Goal: Use online tool/utility: Use online tool/utility

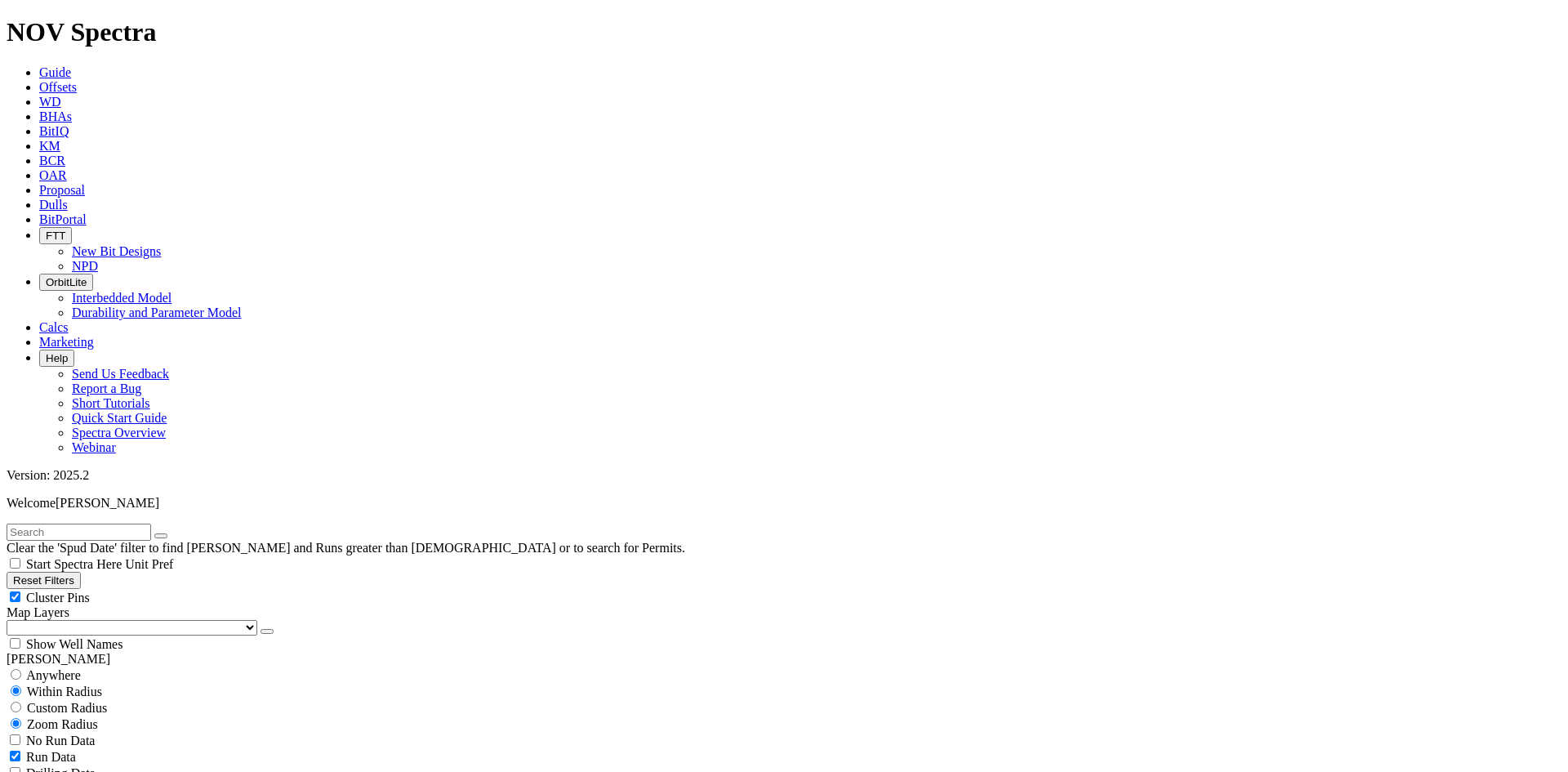
scroll to position [571, 0]
select select
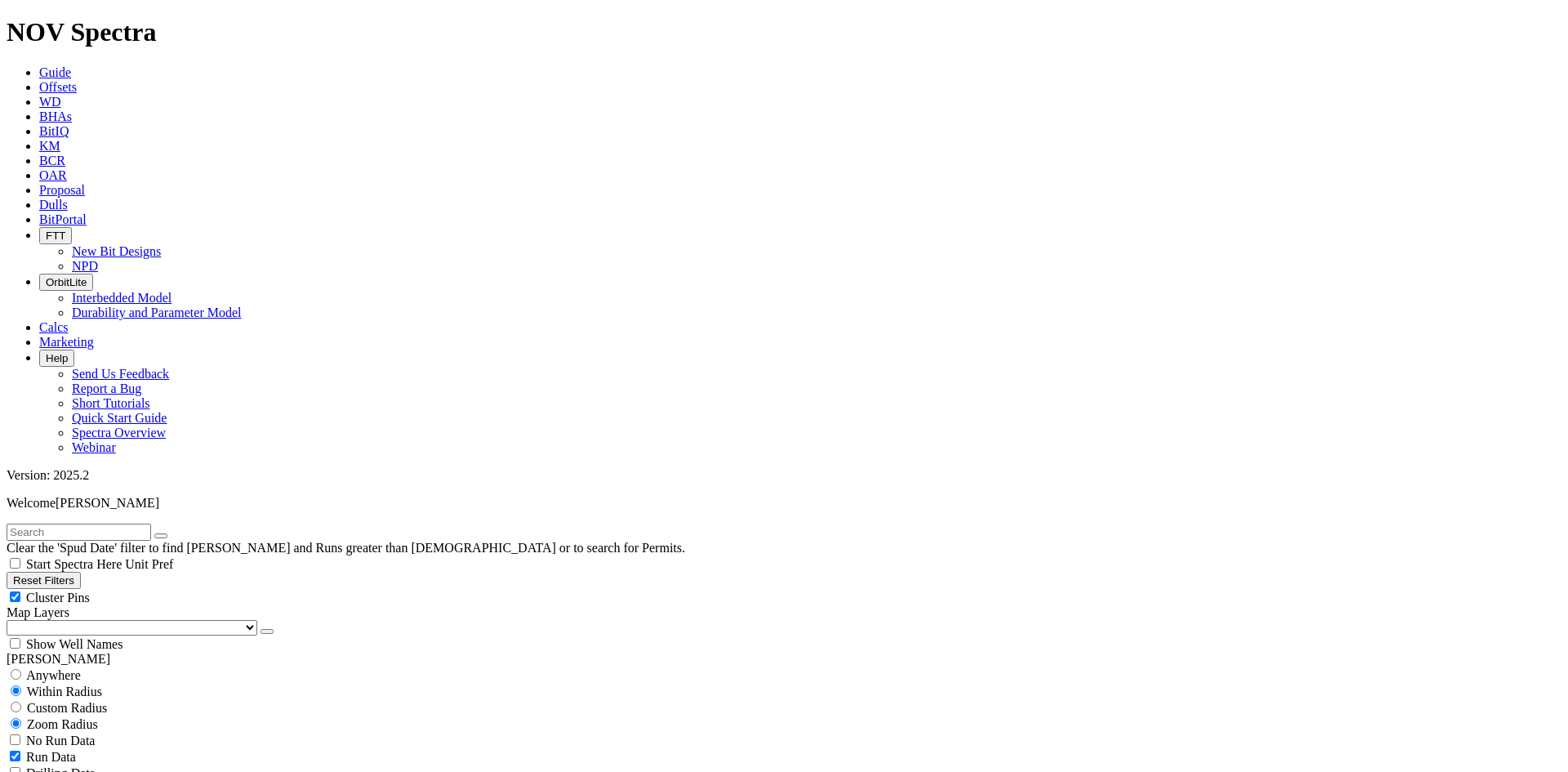
select select "? number:8.75 ?"
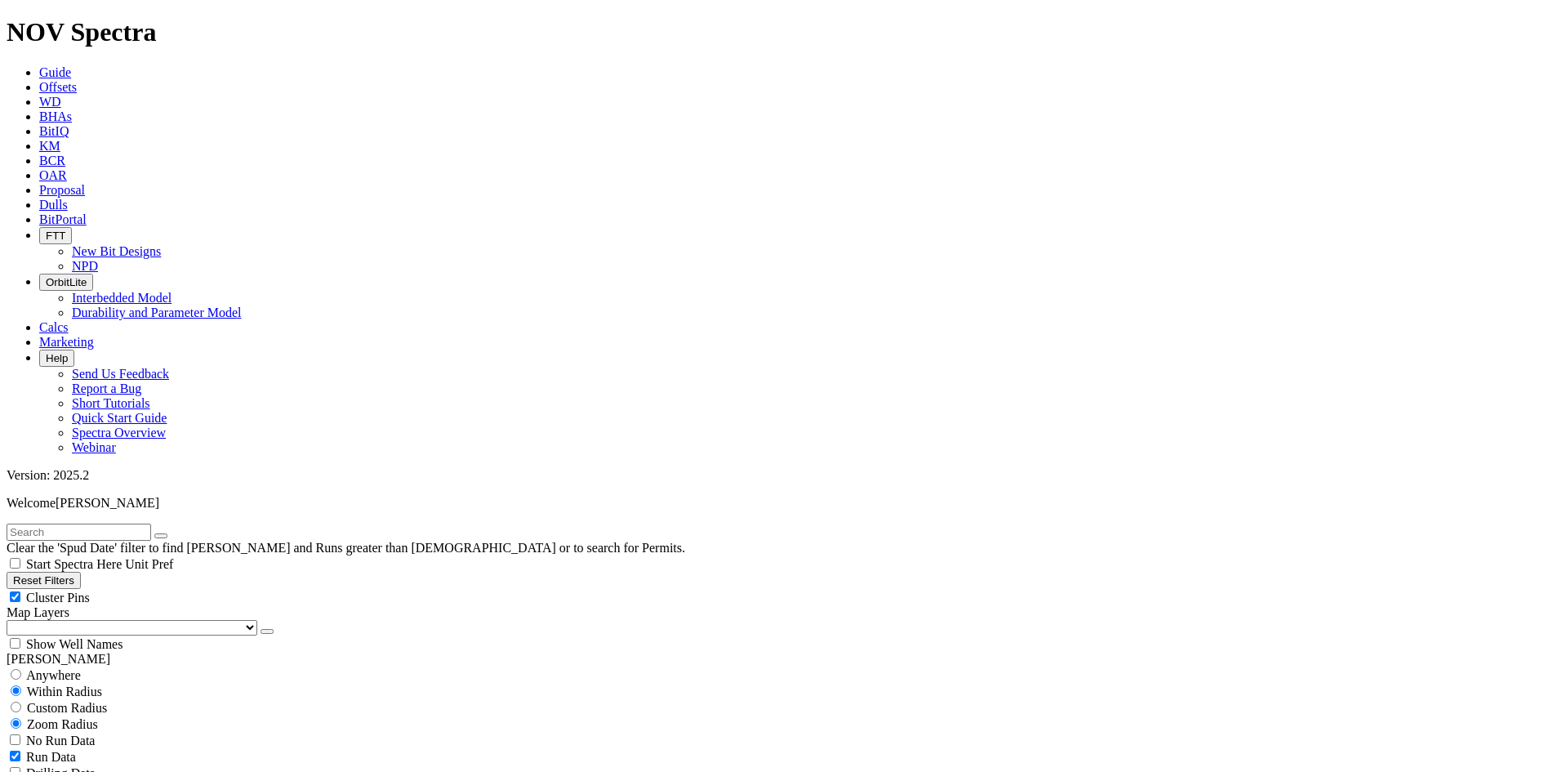
click at [90, 591] on span "Cluster Pins" at bounding box center [58, 597] width 64 height 14
checkbox input "false"
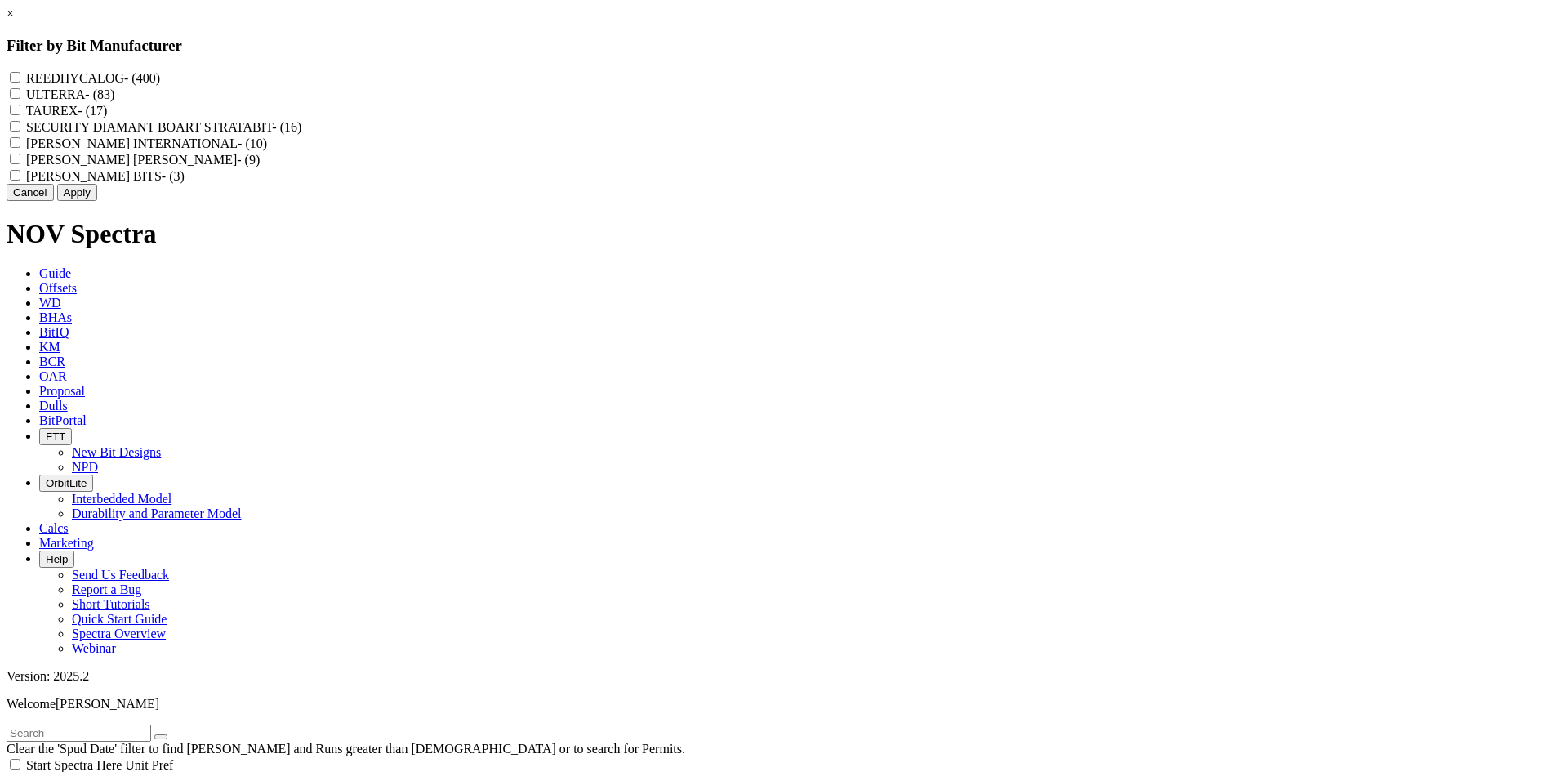
click at [160, 76] on label "REEDHYCALOG - (400)" at bounding box center [93, 77] width 134 height 14
click at [20, 76] on input "REEDHYCALOG - (400)" at bounding box center [15, 77] width 11 height 11
checkbox input "true"
click at [98, 201] on button "Apply" at bounding box center [77, 192] width 40 height 17
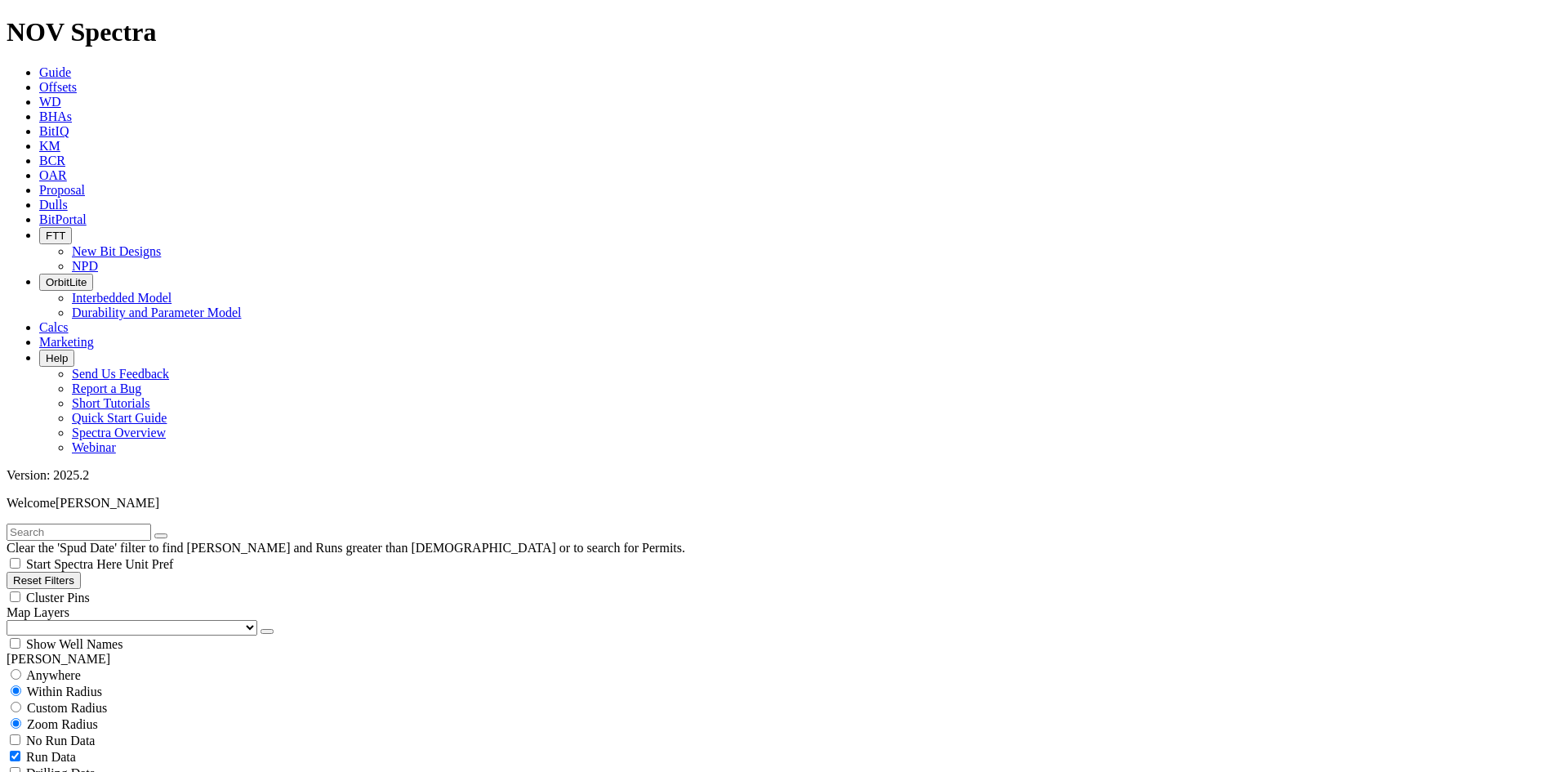
scroll to position [58666, 0]
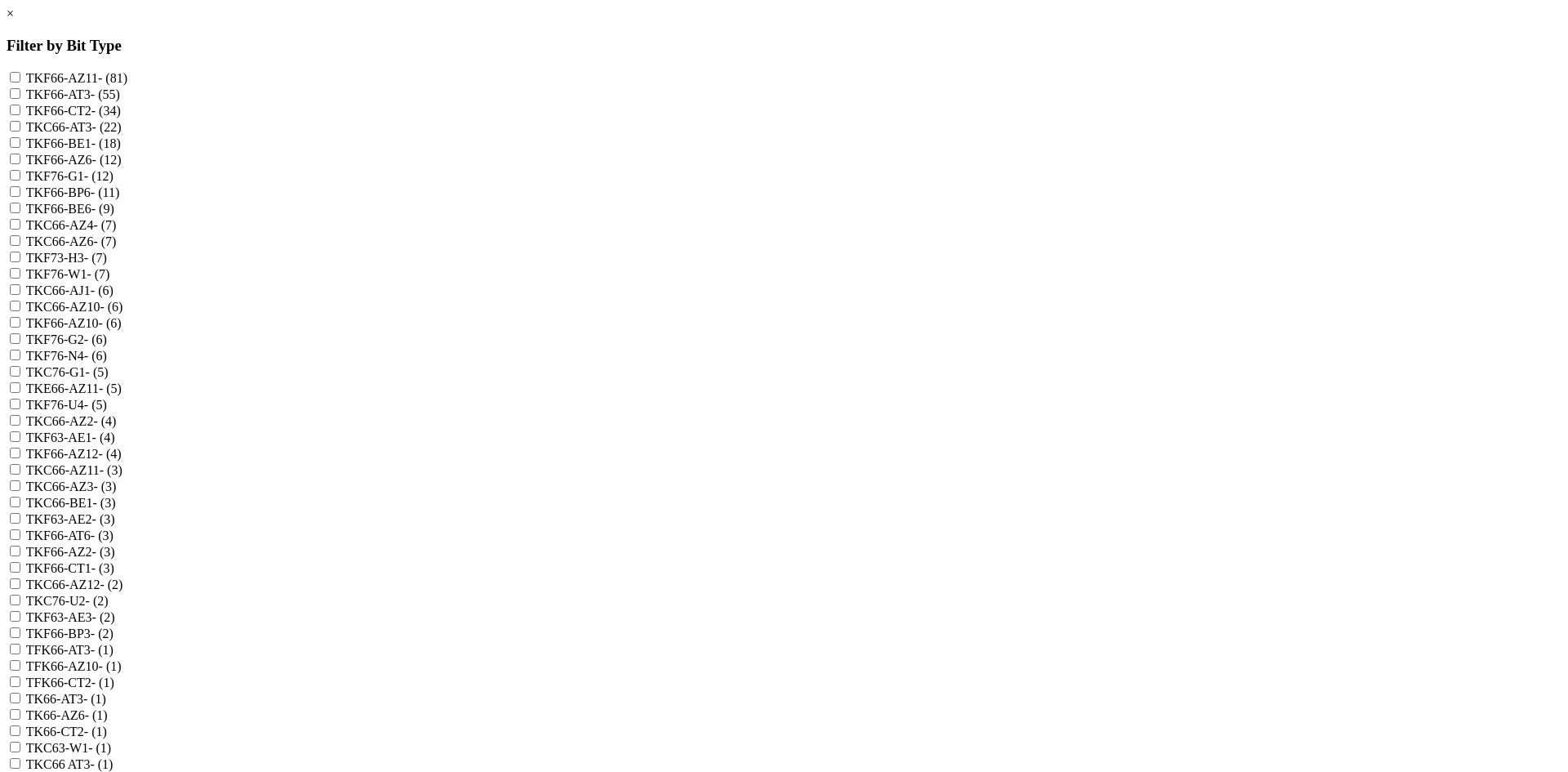
click at [128, 77] on label "TKF66-AZ11 - (81)" at bounding box center [77, 77] width 101 height 14
click at [20, 77] on input "TKF66-AZ11 - (81)" at bounding box center [15, 77] width 11 height 11
checkbox input "true"
click at [121, 167] on label "TKF66-AZ6 - (12)" at bounding box center [74, 160] width 96 height 14
click at [20, 164] on input "TKF66-AZ6 - (12)" at bounding box center [15, 159] width 11 height 11
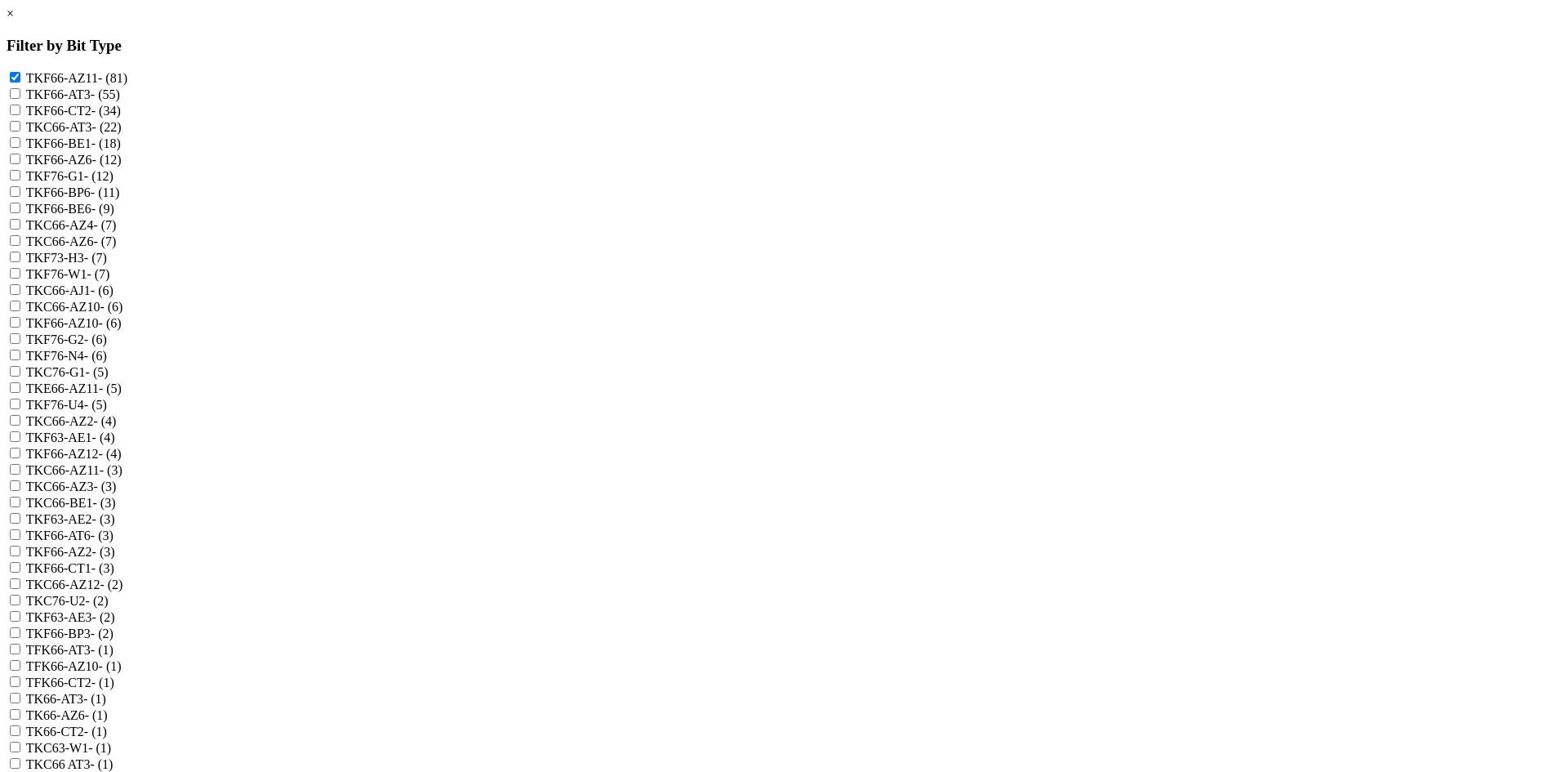
checkbox input "true"
click at [117, 232] on label "TKC66-AZ4 - (7)" at bounding box center [71, 224] width 90 height 14
click at [20, 230] on input "TKC66-AZ4 - (7)" at bounding box center [15, 224] width 11 height 11
checkbox input "true"
click at [117, 248] on label "TKC66-AZ6 - (7)" at bounding box center [71, 241] width 90 height 14
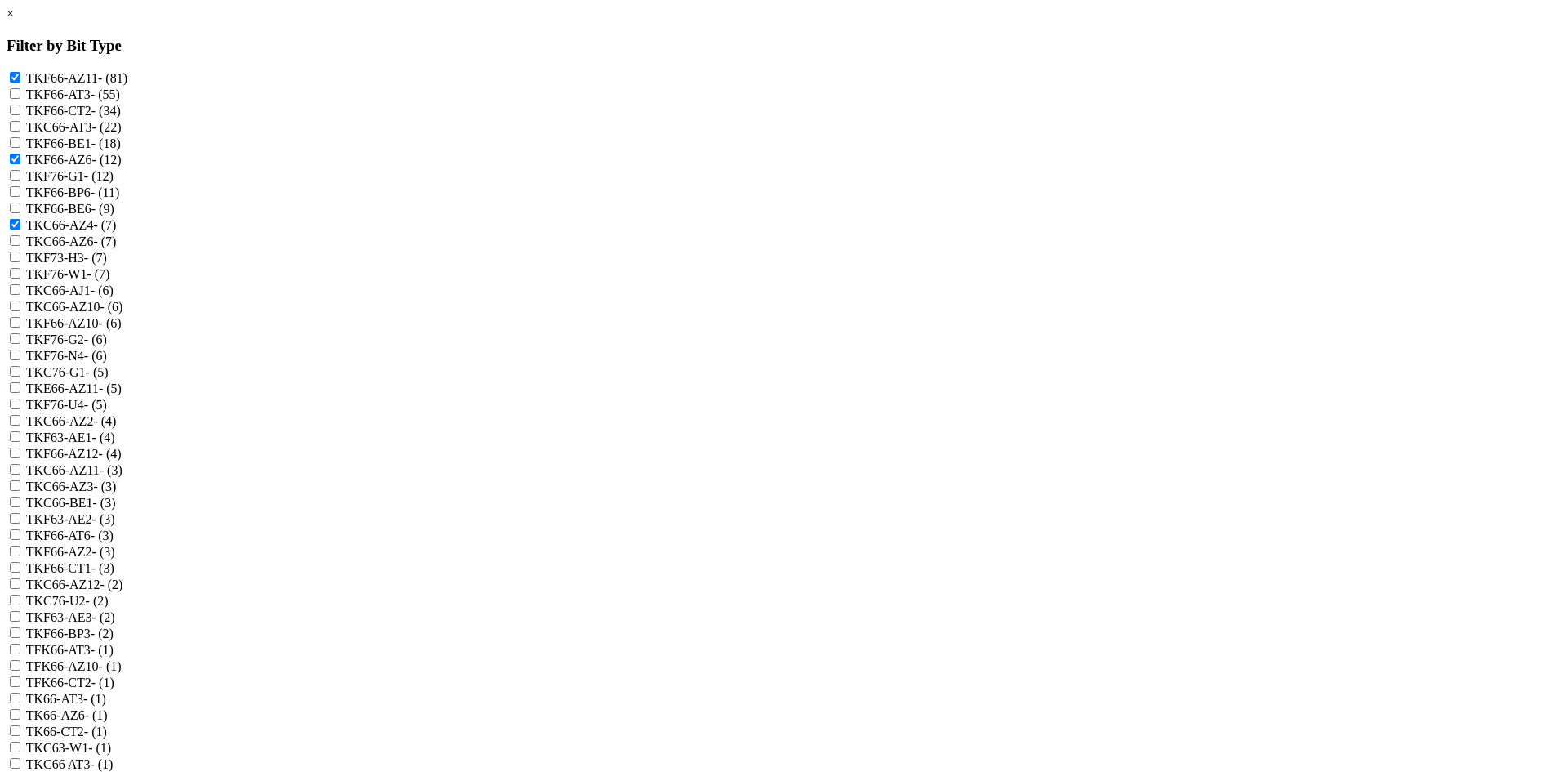
click at [20, 246] on input "TKC66-AZ6 - (7)" at bounding box center [15, 241] width 11 height 11
checkbox input "true"
click at [123, 314] on label "TKC66-AZ10 - (6)" at bounding box center [75, 306] width 98 height 14
click at [20, 311] on input "TKC66-AZ10 - (6)" at bounding box center [15, 306] width 11 height 11
checkbox input "true"
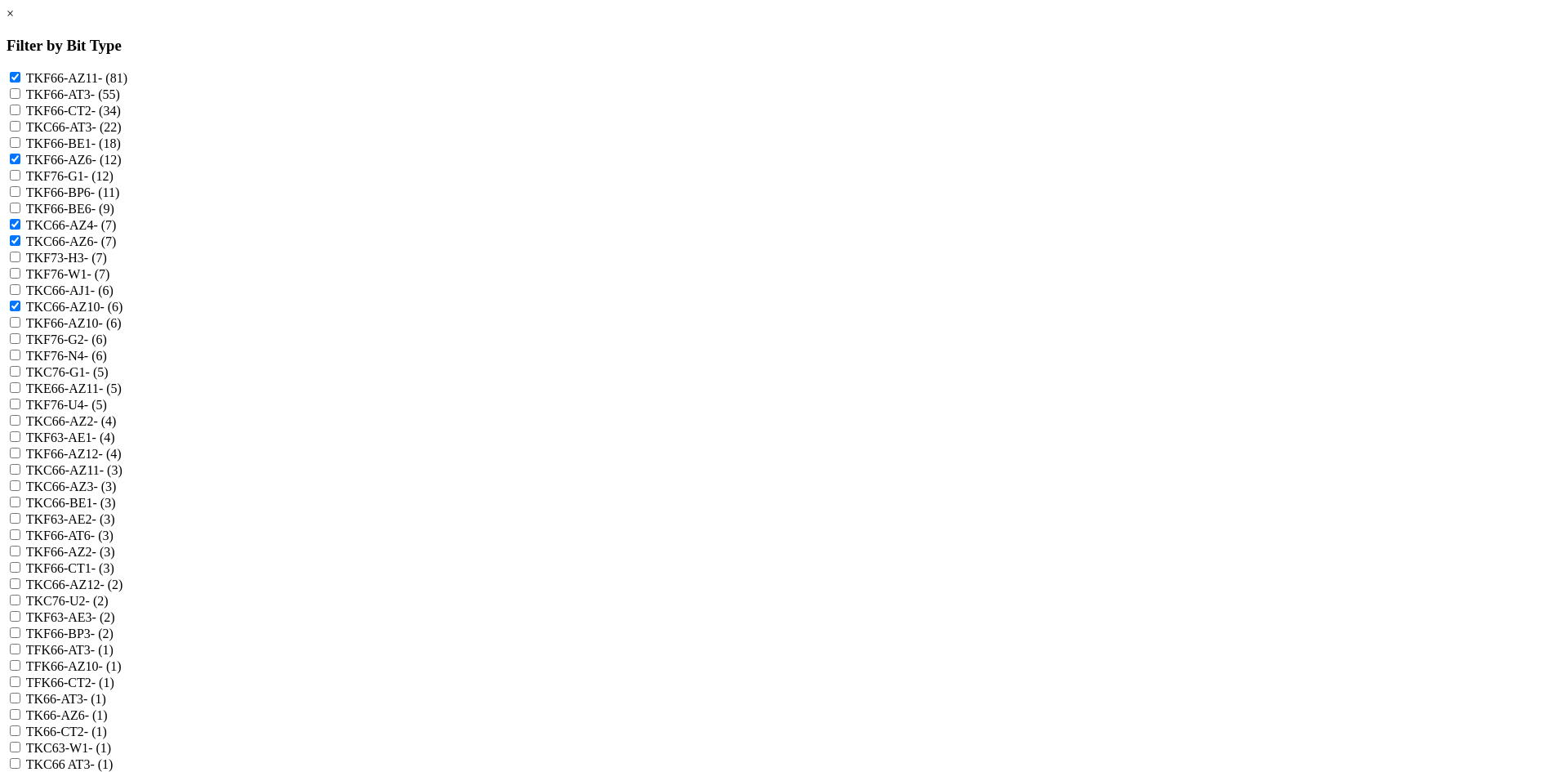
click at [121, 330] on label "TKF66-AZ10 - (6)" at bounding box center [74, 323] width 96 height 14
click at [20, 327] on input "TKF66-AZ10 - (6)" at bounding box center [15, 323] width 11 height 11
checkbox input "true"
click at [121, 396] on label "TKE66-AZ11 - (5)" at bounding box center [74, 387] width 96 height 14
click at [20, 393] on input "TKE66-AZ11 - (5)" at bounding box center [15, 387] width 11 height 11
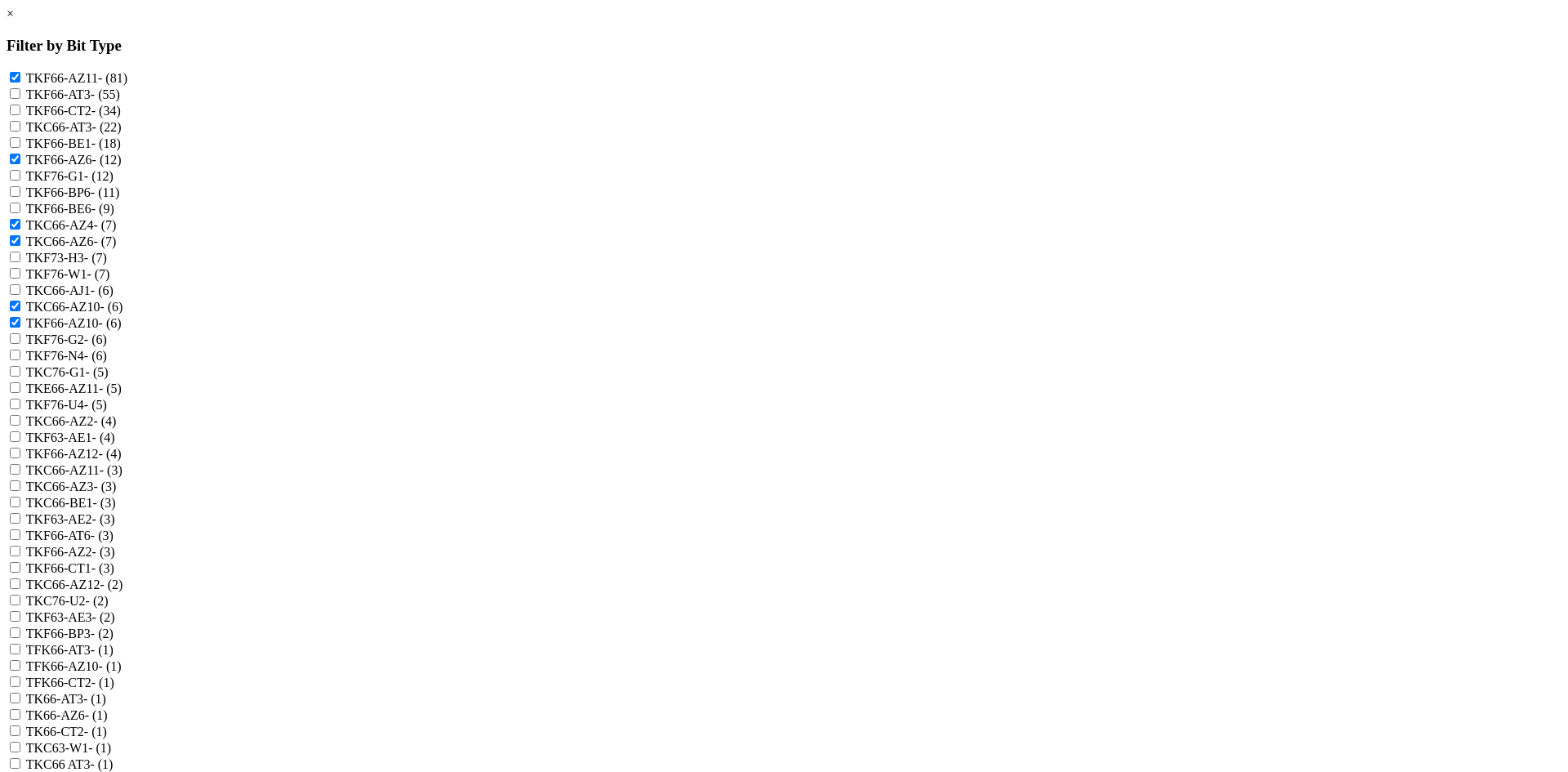
checkbox input "true"
click at [117, 427] on label "TKC66-AZ2 - (4)" at bounding box center [71, 420] width 90 height 14
click at [20, 426] on input "TKC66-AZ2 - (4)" at bounding box center [15, 420] width 11 height 11
checkbox input "true"
click at [121, 460] on label "TKF66-AZ12 - (4)" at bounding box center [74, 453] width 96 height 14
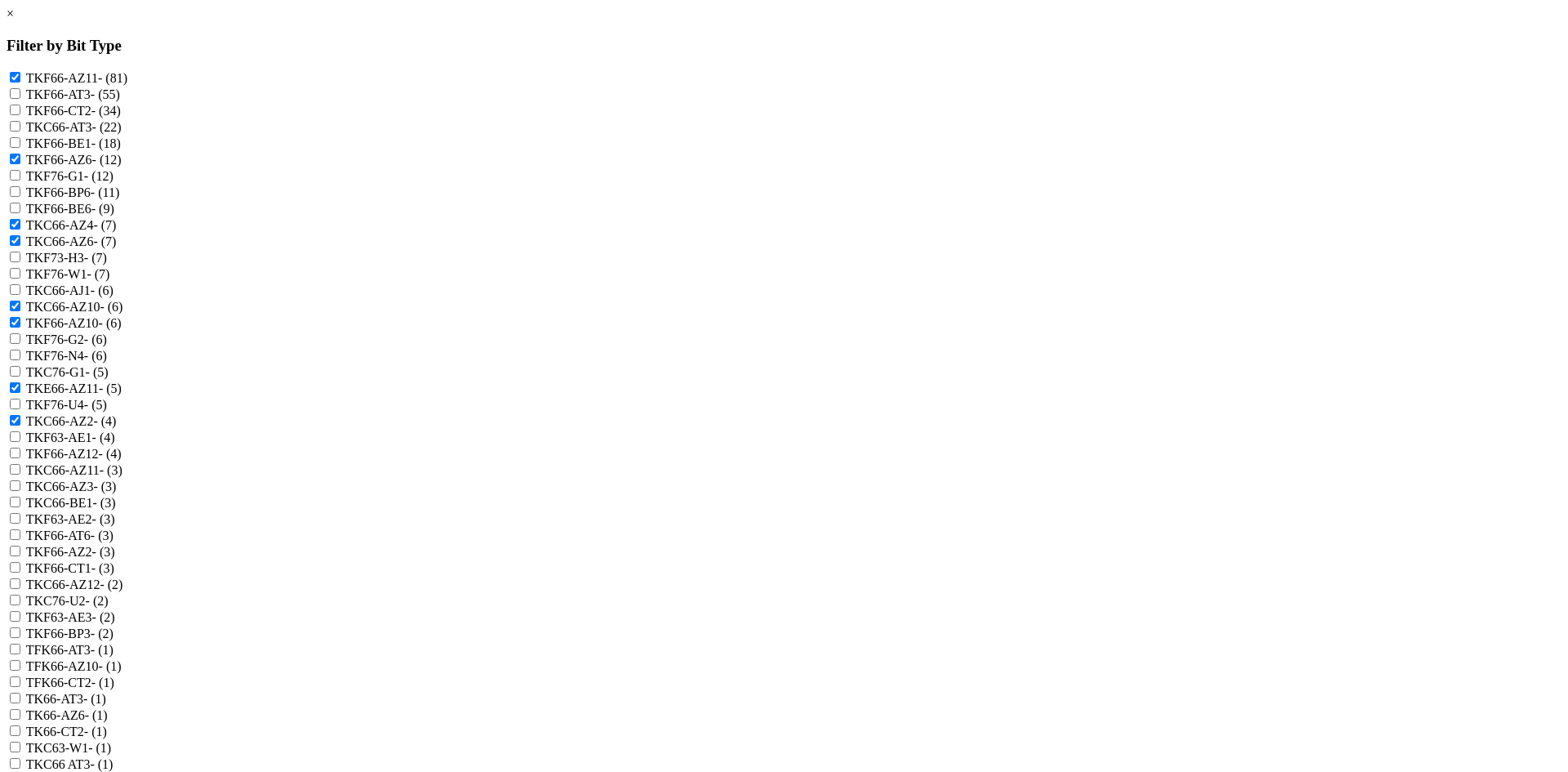
click at [20, 458] on input "TKF66-AZ12 - (4)" at bounding box center [15, 453] width 11 height 11
checkbox input "true"
click at [122, 477] on label "TKC66-AZ11 - (3)" at bounding box center [75, 469] width 97 height 14
click at [20, 474] on input "TKC66-AZ11 - (3)" at bounding box center [15, 469] width 11 height 11
checkbox input "true"
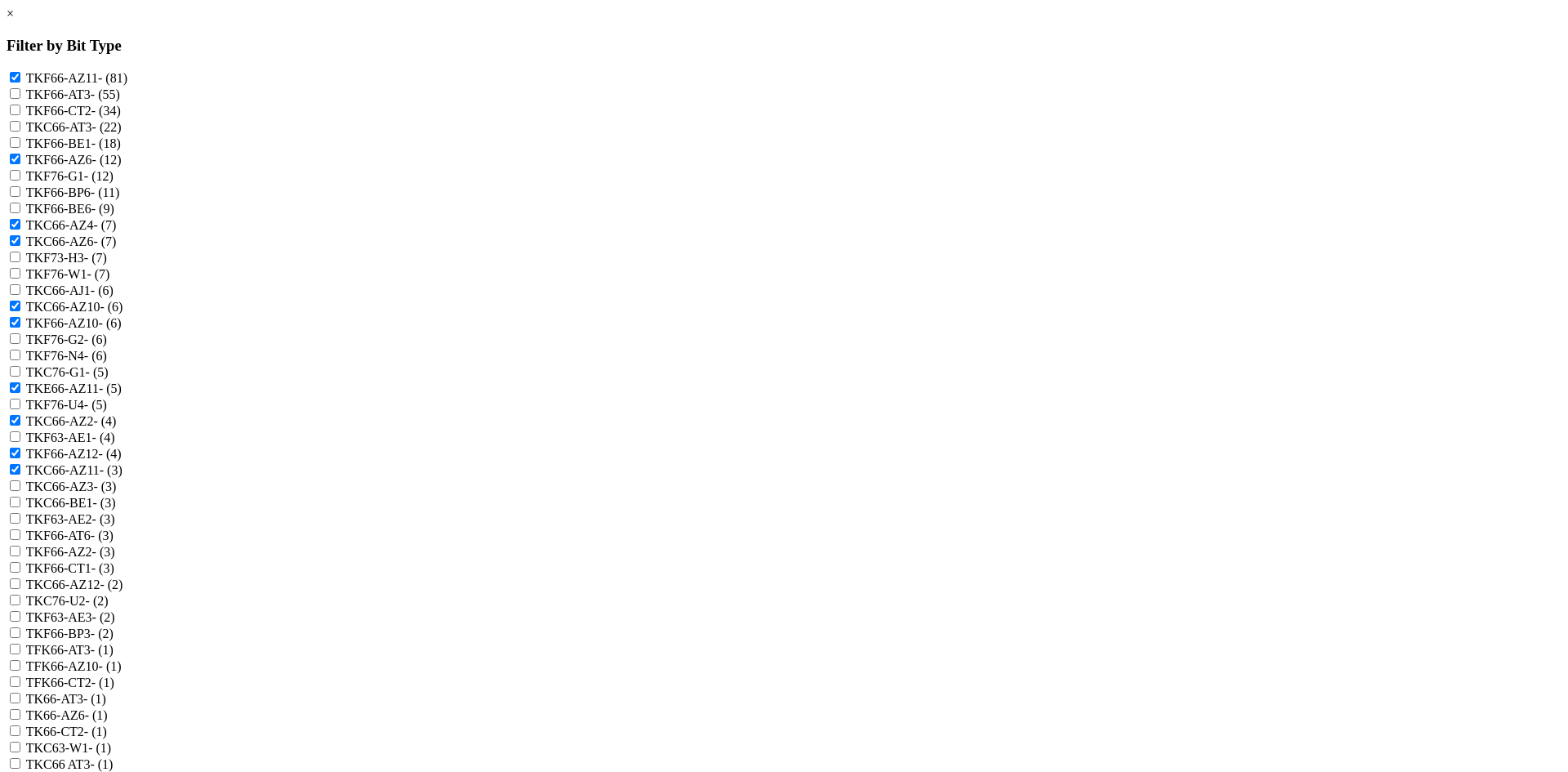
scroll to position [163, 0]
click at [115, 555] on label "TKF66-AZ2 - (3)" at bounding box center [71, 551] width 89 height 14
click at [20, 555] on input "TKF66-AZ2 - (3)" at bounding box center [15, 551] width 11 height 11
checkbox input "true"
click at [123, 592] on label "TKC66-AZ12 - (2)" at bounding box center [75, 583] width 98 height 14
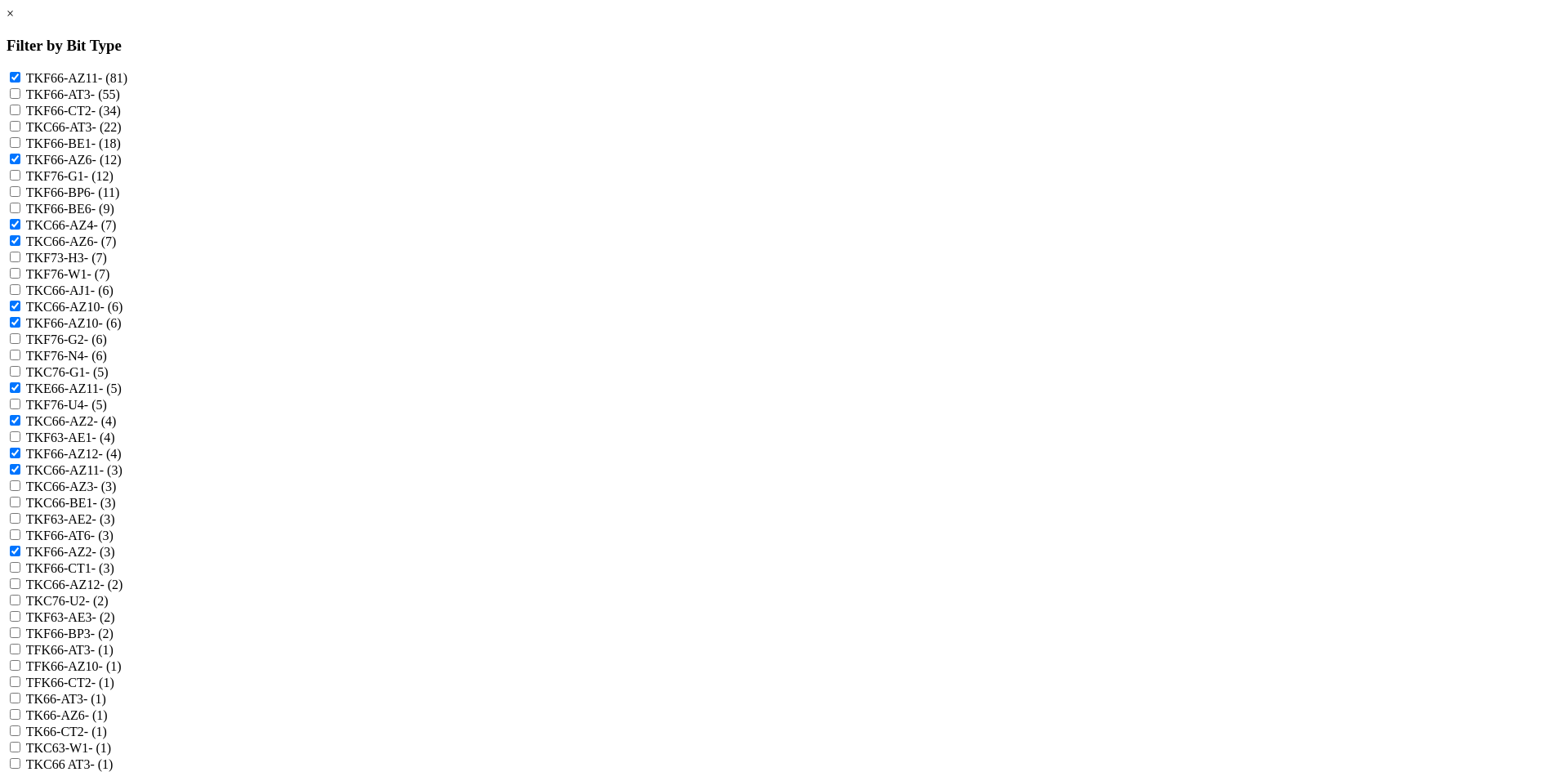
click at [20, 589] on input "TKC66-AZ12 - (2)" at bounding box center [15, 583] width 11 height 11
checkbox input "true"
click at [121, 673] on label "TFK66-AZ10 - (1)" at bounding box center [74, 665] width 96 height 14
click at [20, 670] on input "TFK66-AZ10 - (1)" at bounding box center [15, 665] width 11 height 11
checkbox input "true"
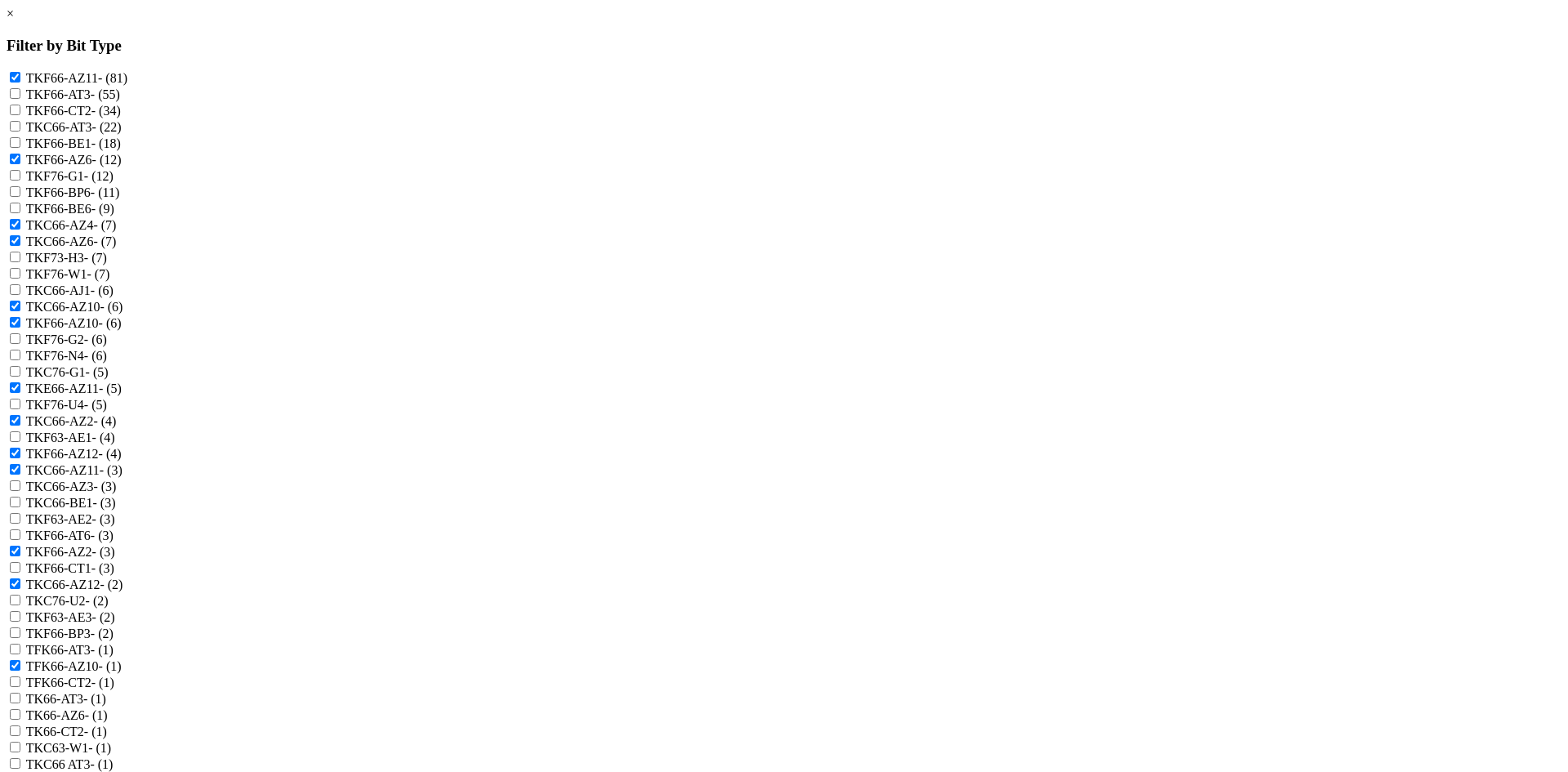
scroll to position [245, 0]
click at [108, 708] on label "TK66-AZ6 - (1)" at bounding box center [67, 715] width 82 height 14
click at [20, 709] on input "TK66-AZ6 - (1)" at bounding box center [15, 715] width 11 height 11
checkbox input "true"
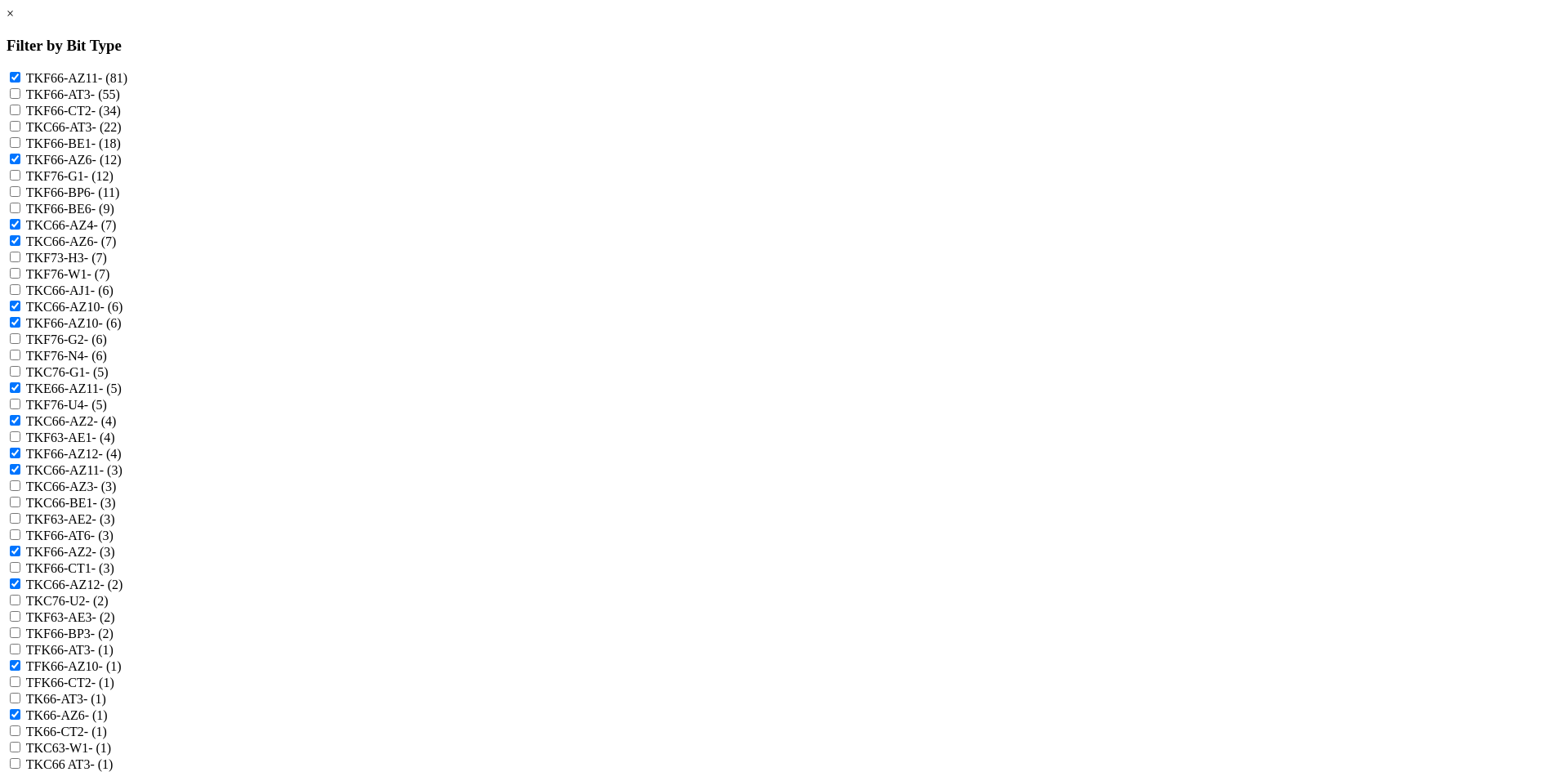
checkbox input "true"
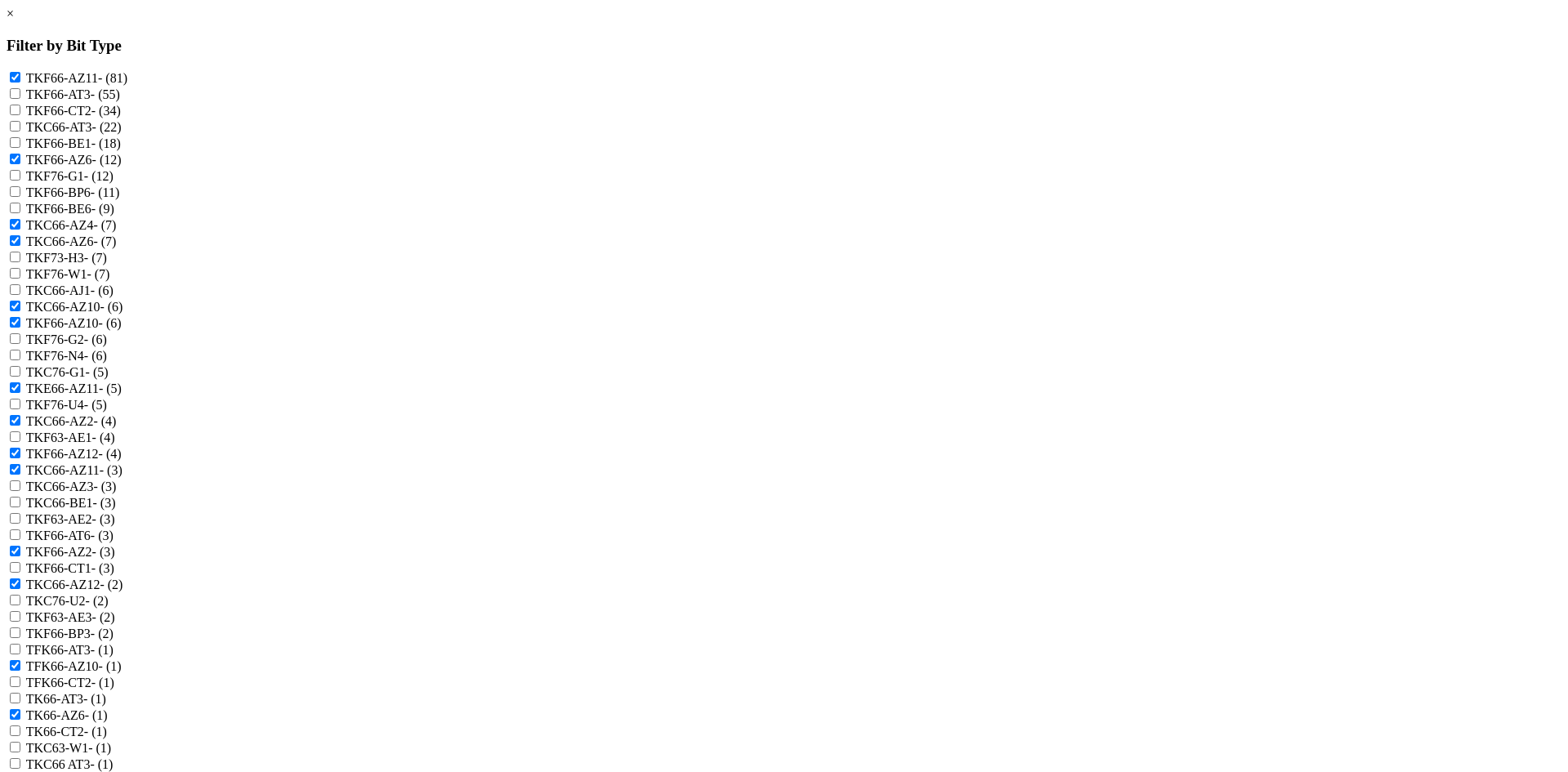
checkbox input "true"
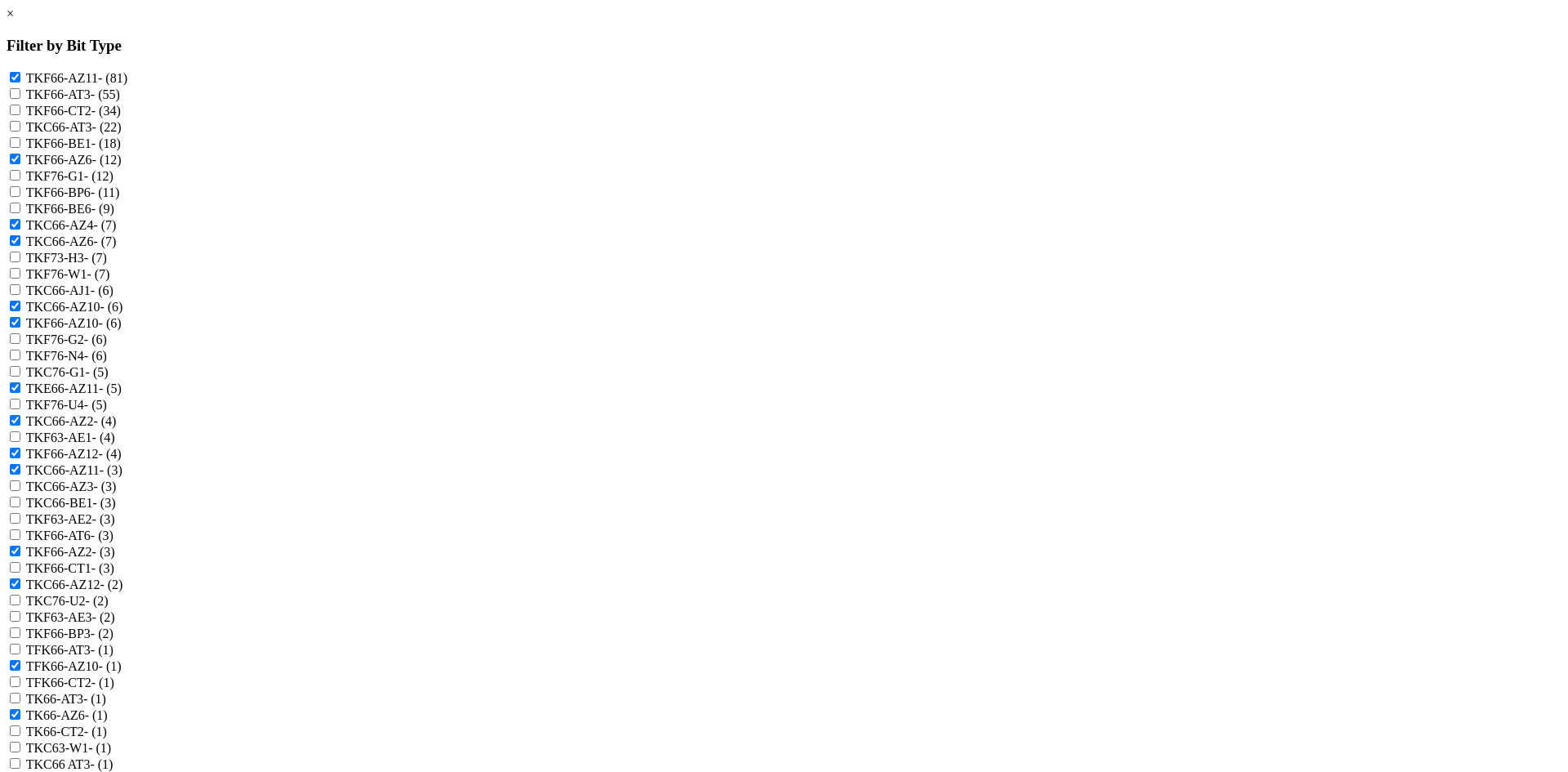
scroll to position [817, 0]
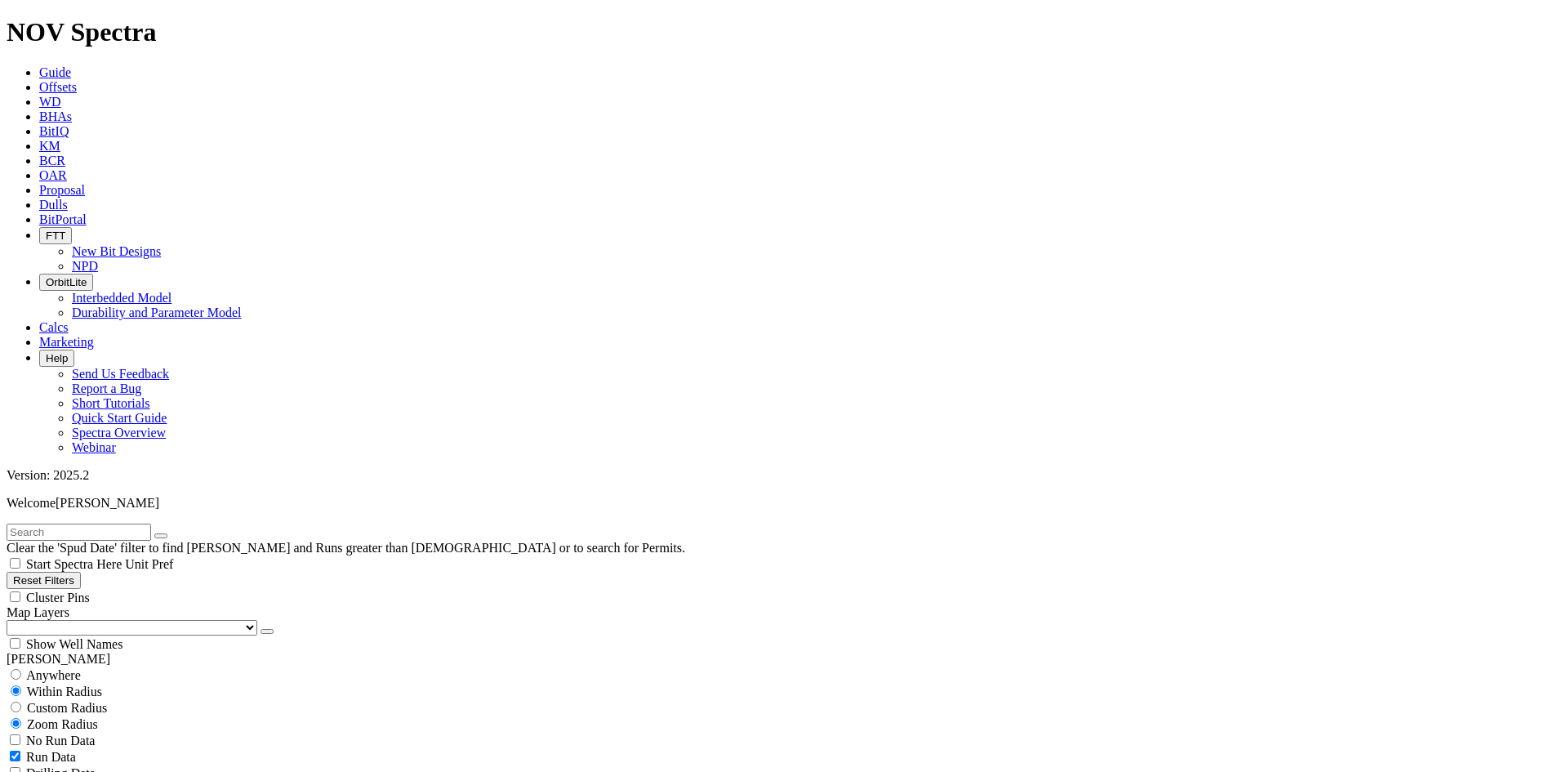
scroll to position [817, 0]
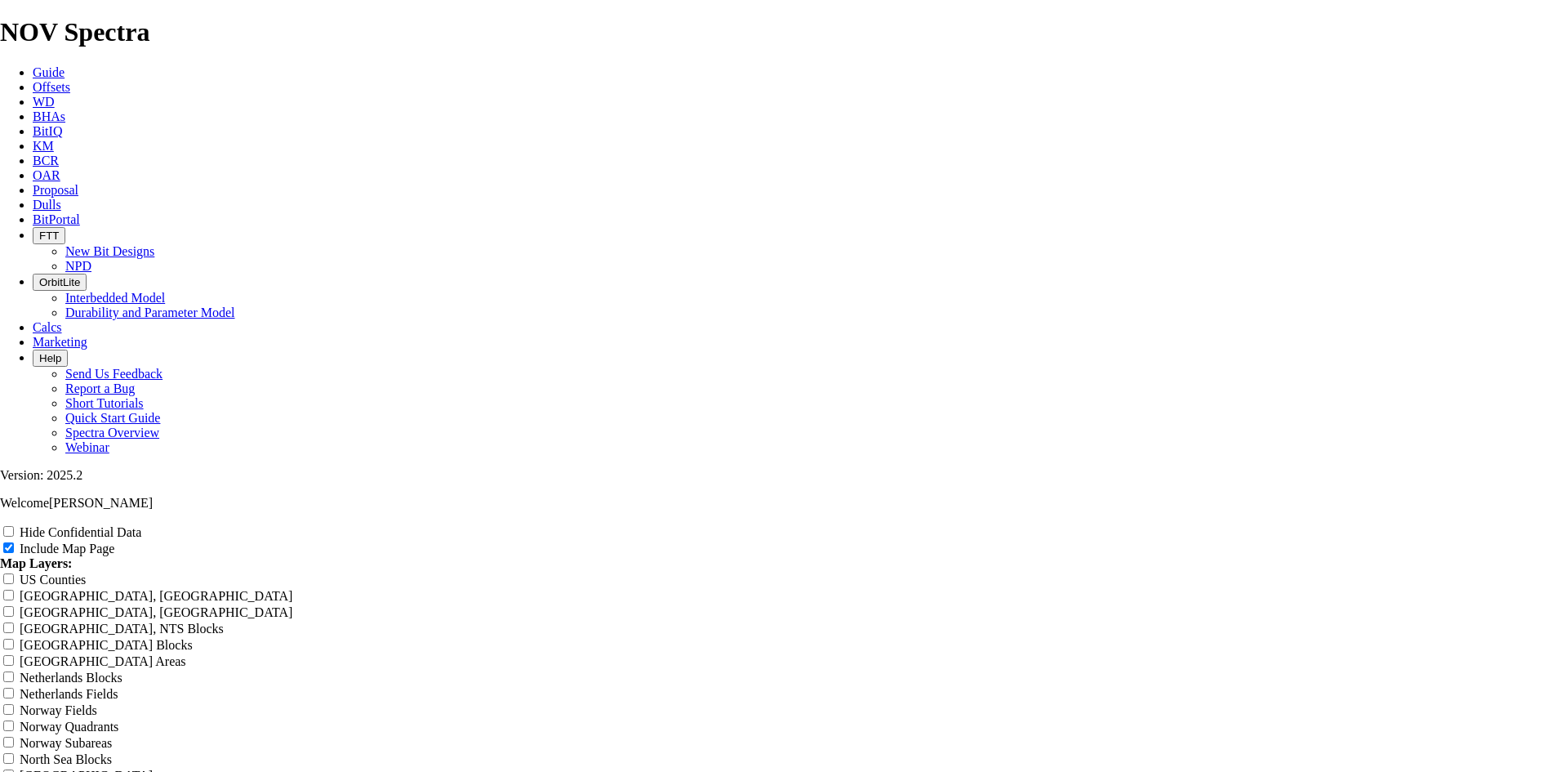
click at [141, 525] on label "Hide Confidential Data" at bounding box center [79, 531] width 121 height 14
click at [14, 526] on input "Hide Confidential Data" at bounding box center [9, 531] width 11 height 11
checkbox input "true"
drag, startPoint x: 881, startPoint y: 109, endPoint x: 621, endPoint y: 138, distance: 261.6
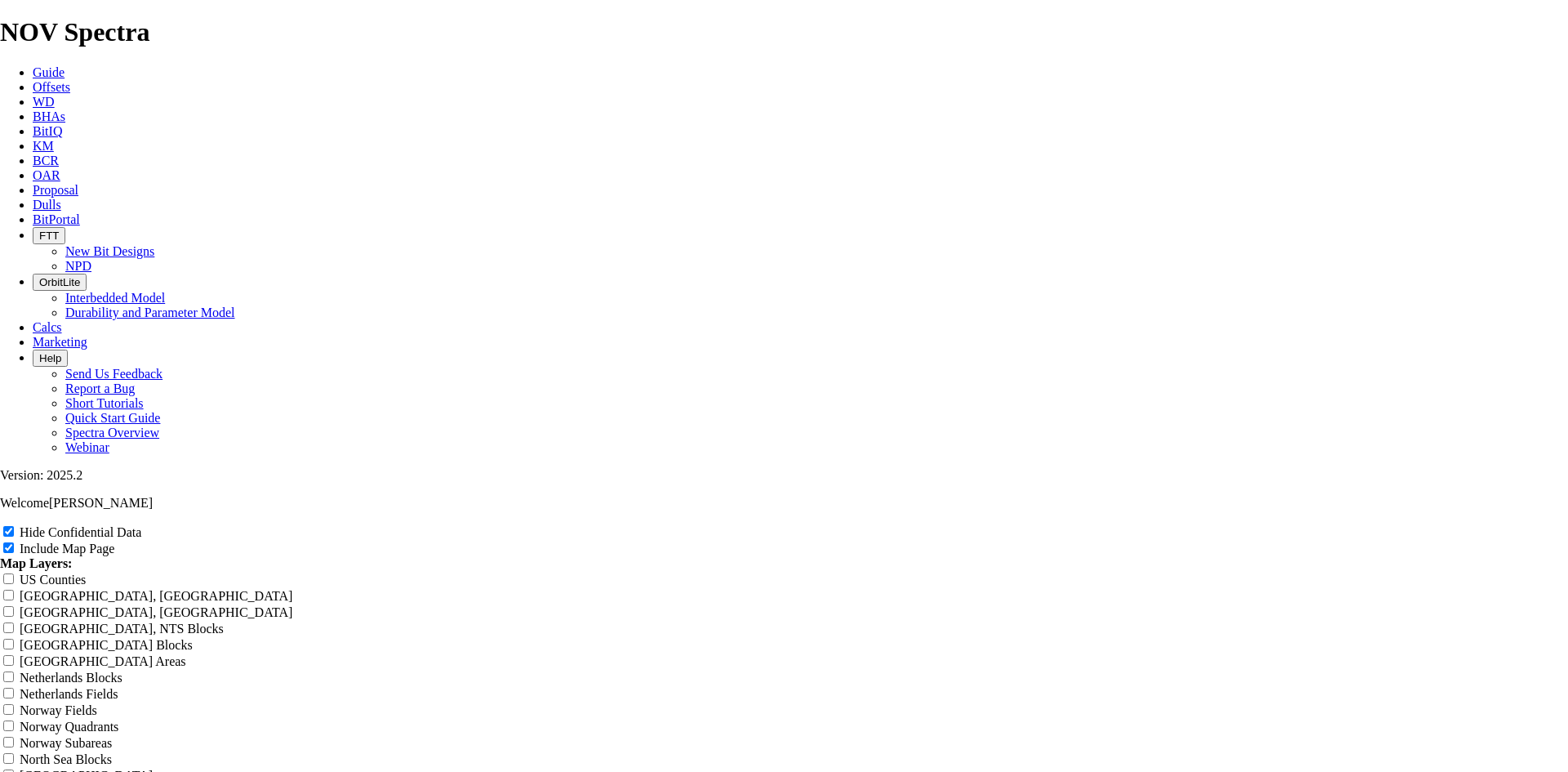
type input "8"
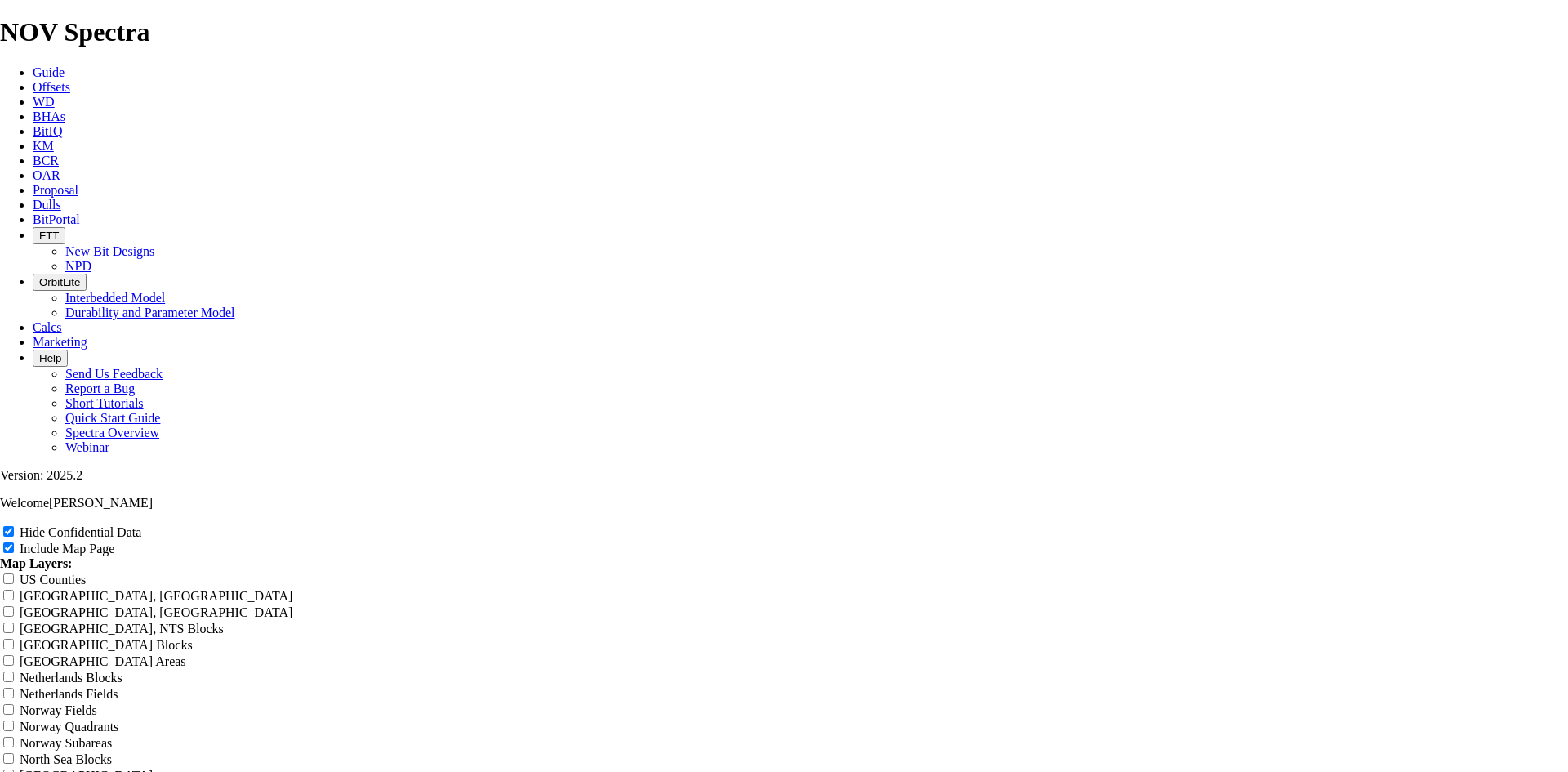
type input "8"
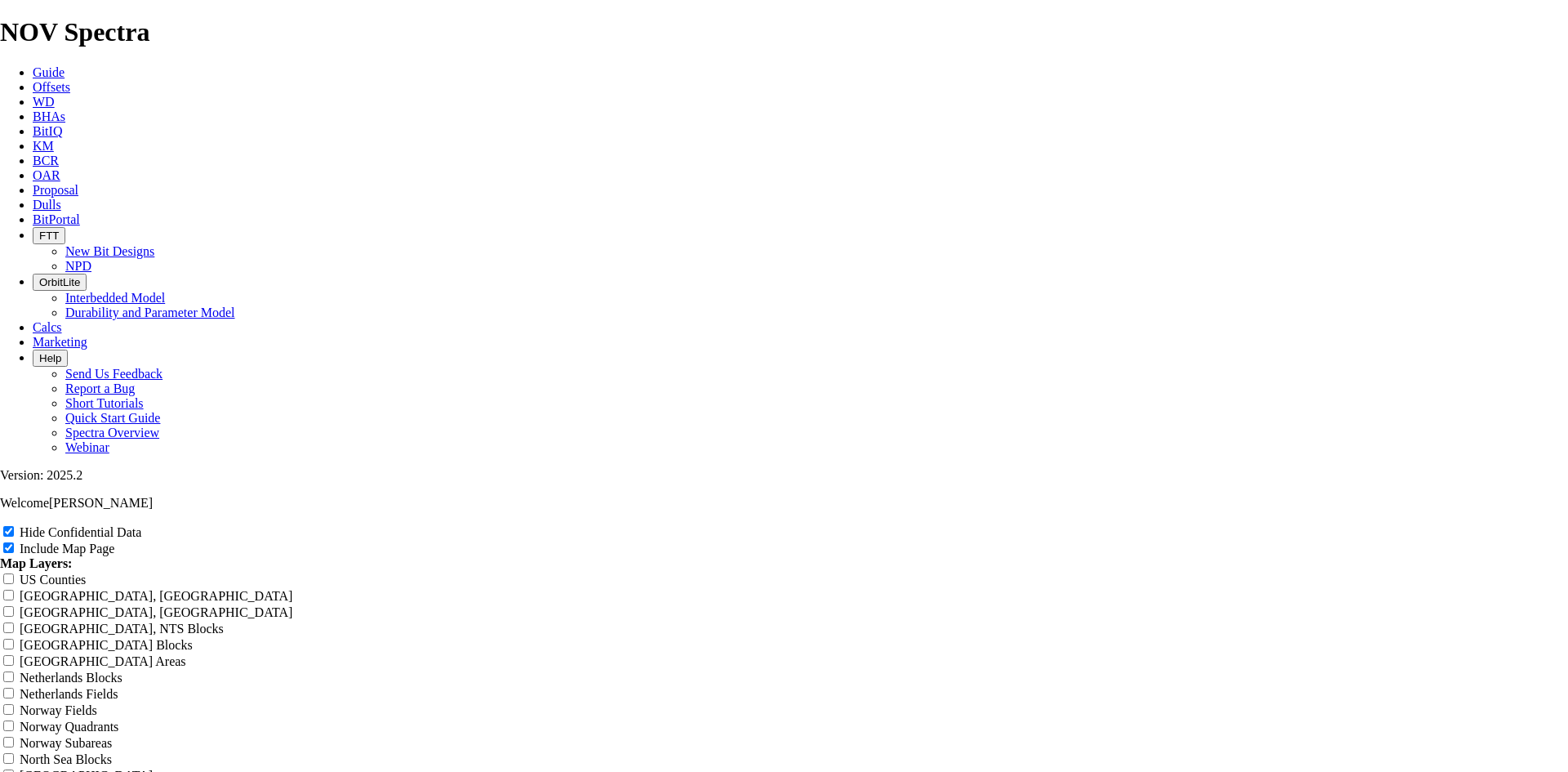
type input "8"
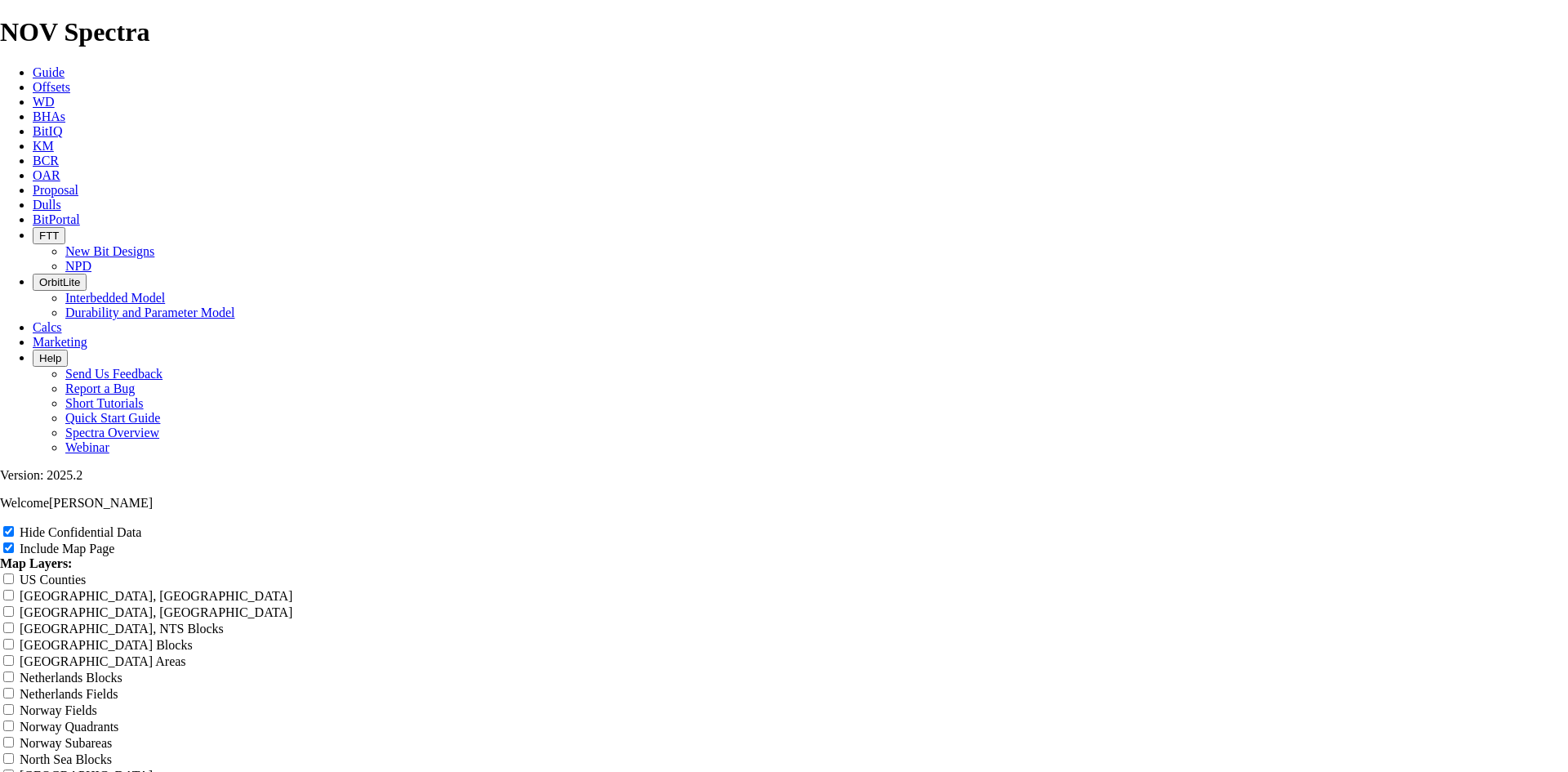
type input "8"
type input "8."
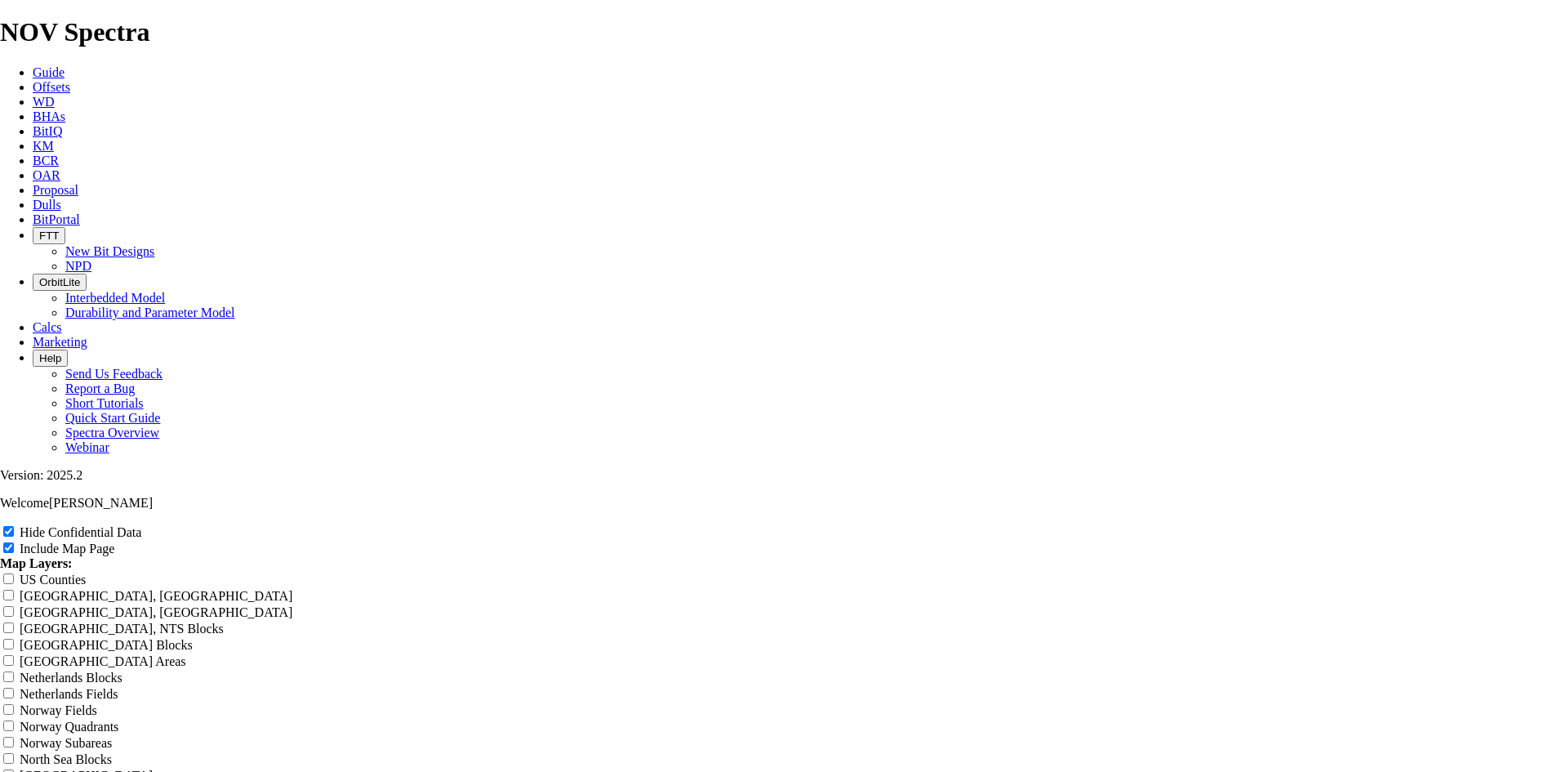
type input "8."
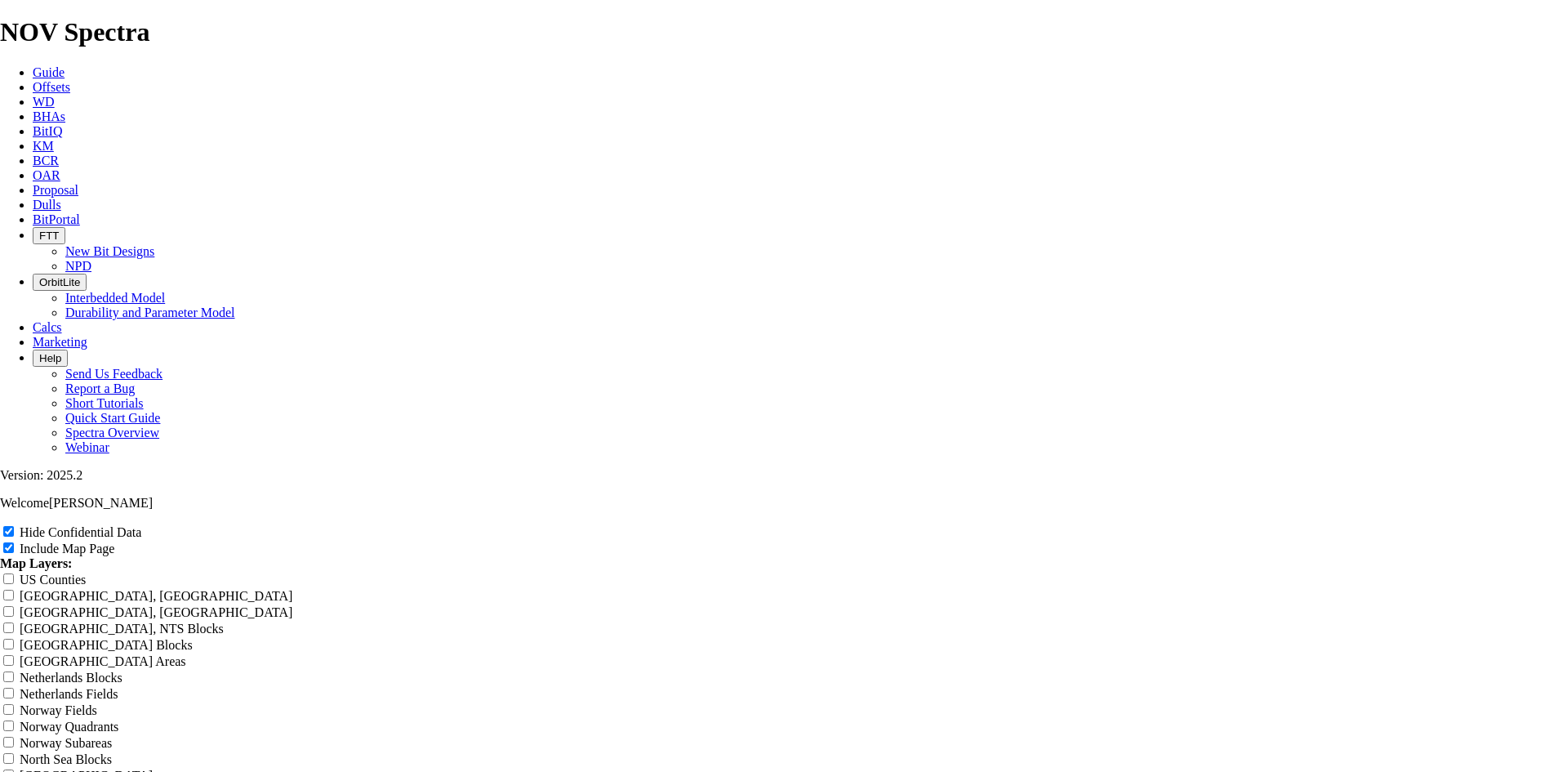
type input "8."
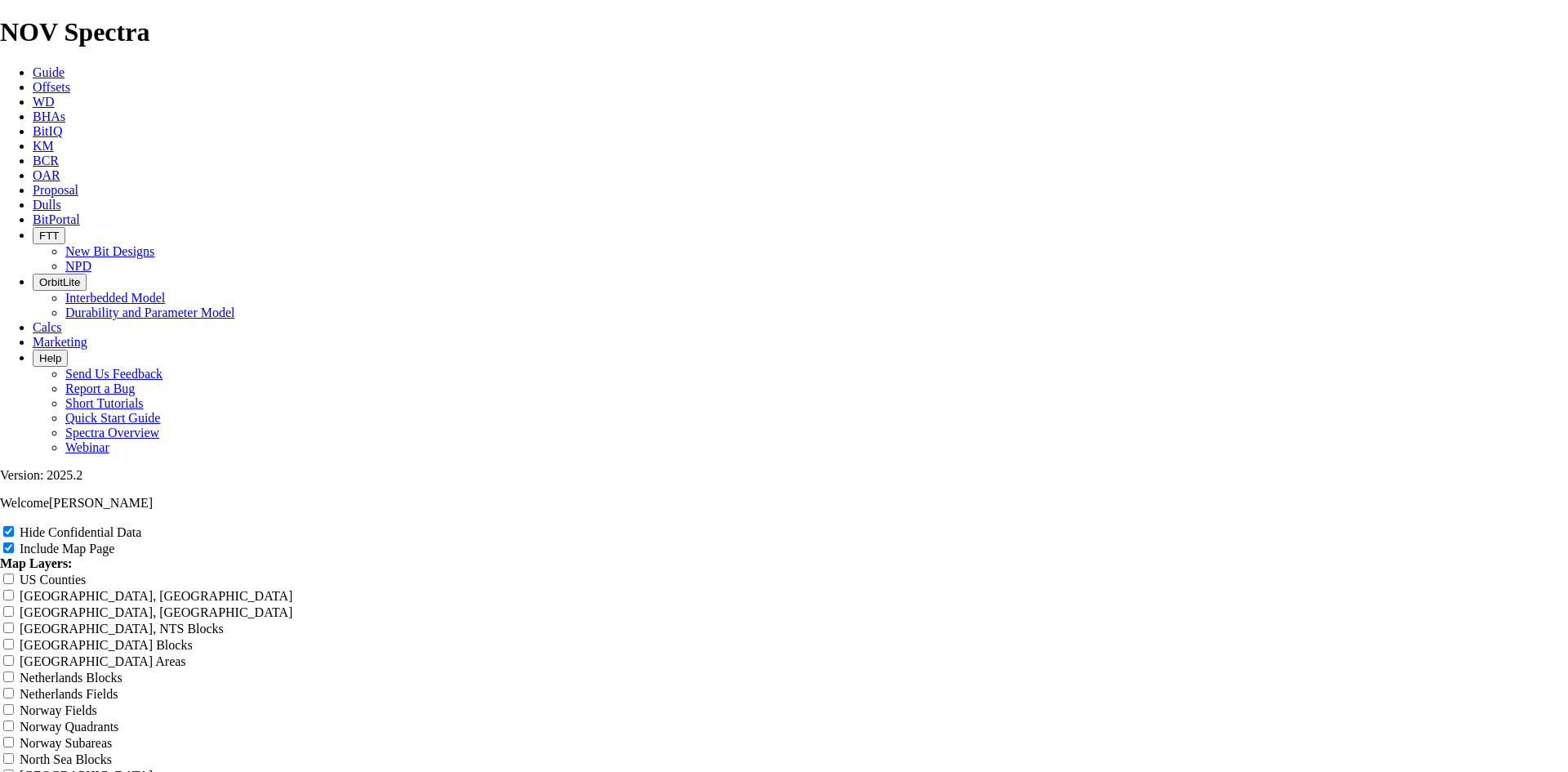
type input "8."
type input "8.7"
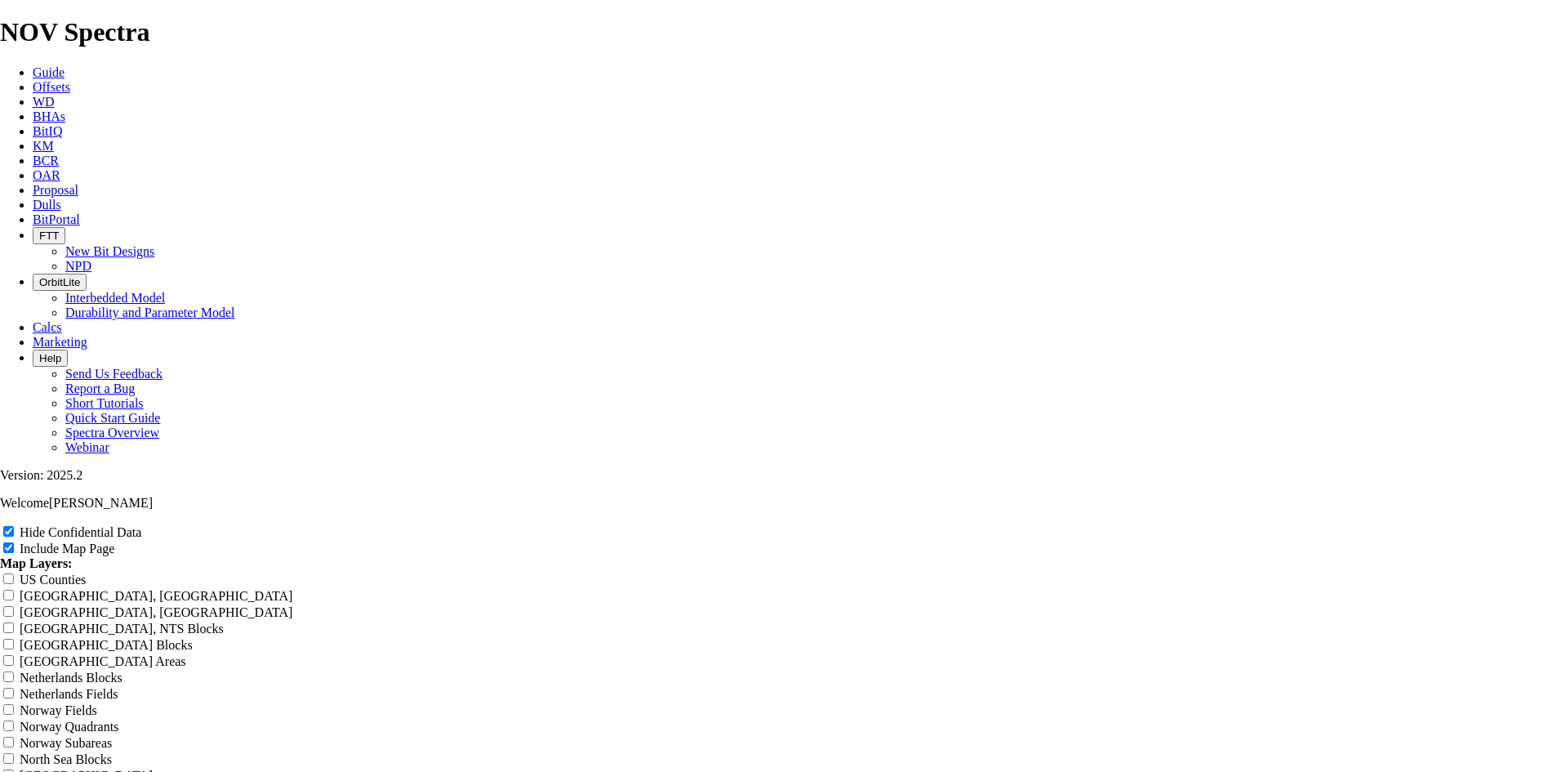
type input "8.7"
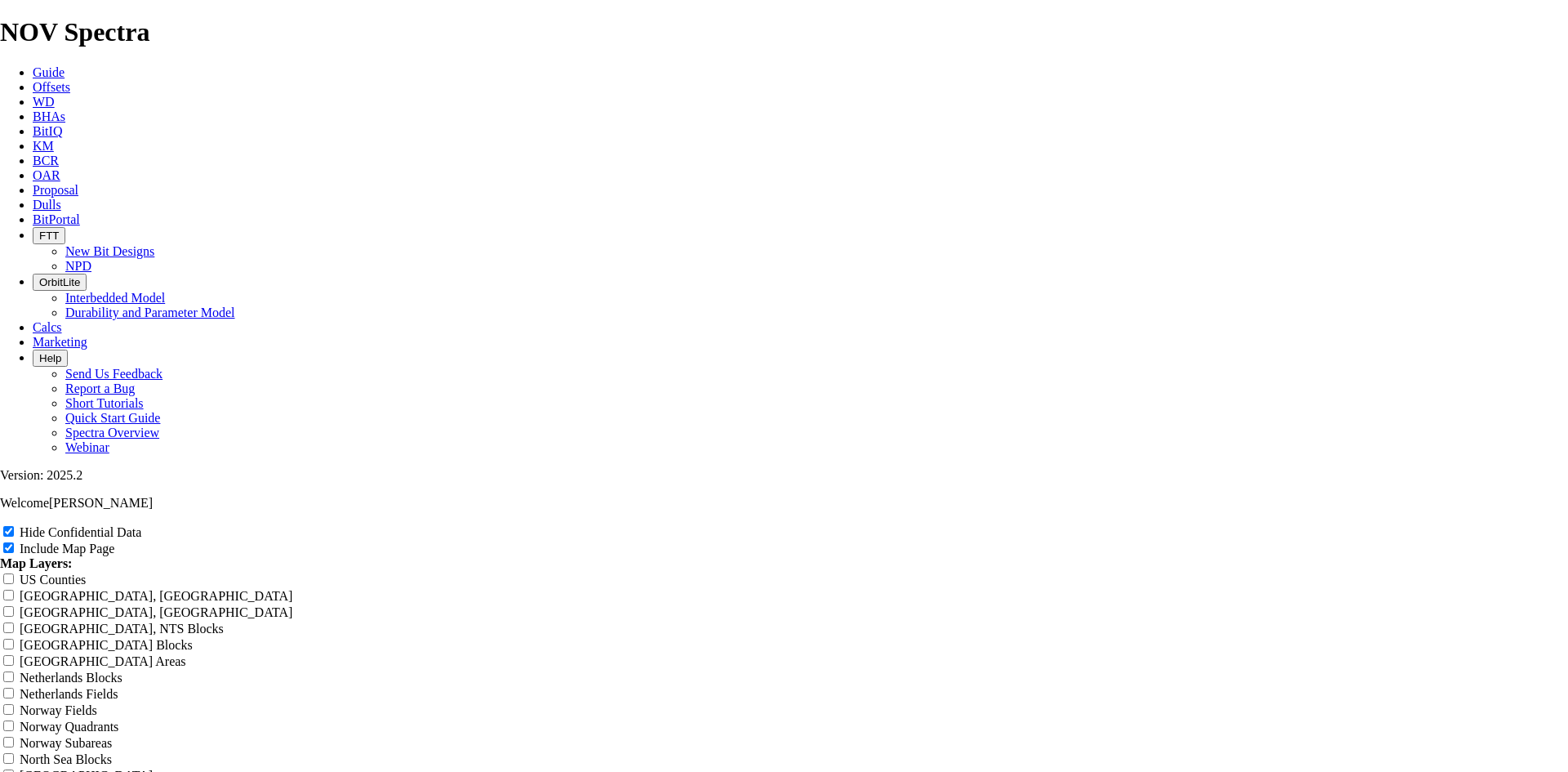
type input "8.7"
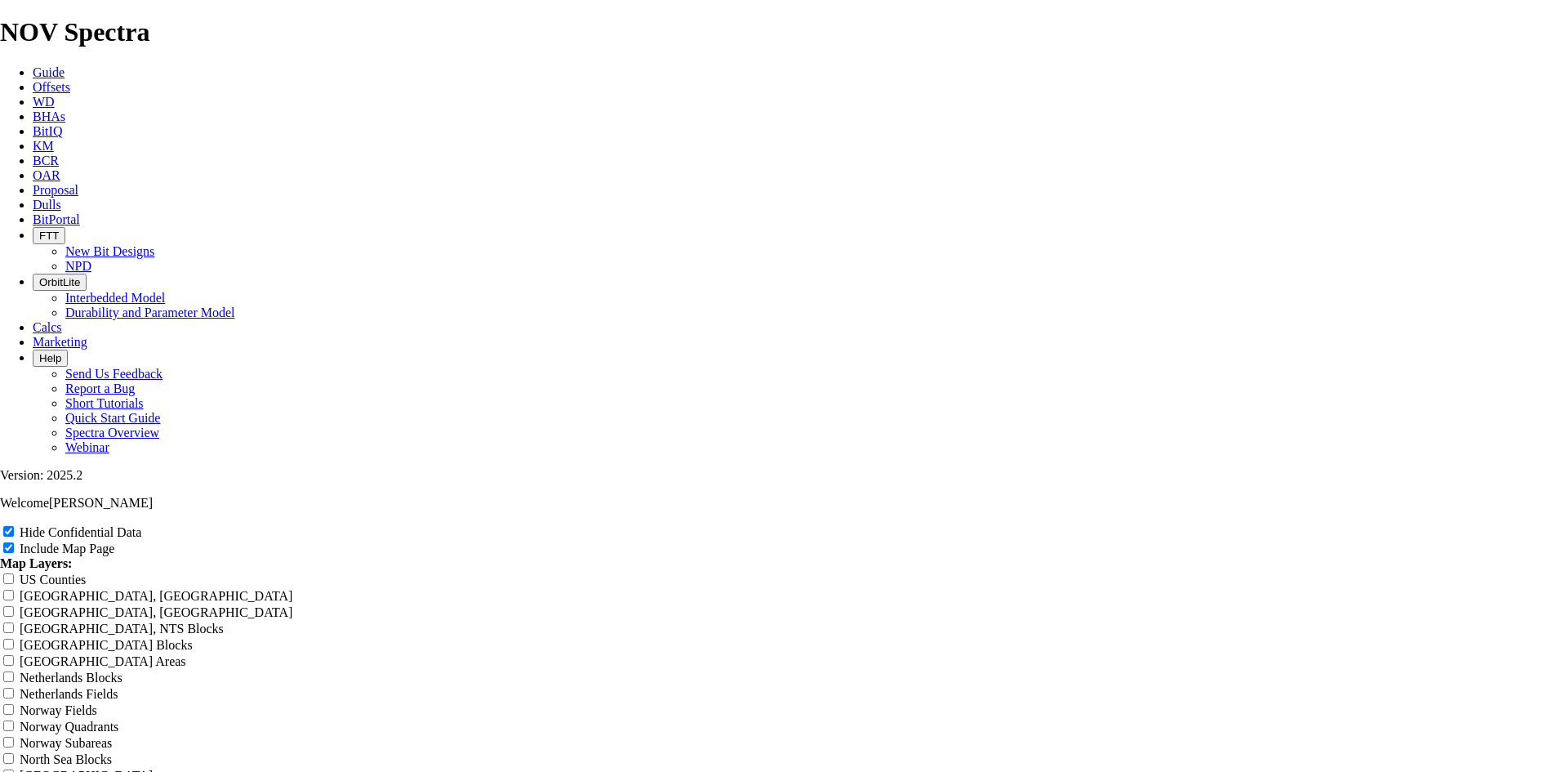
type input "8.7"
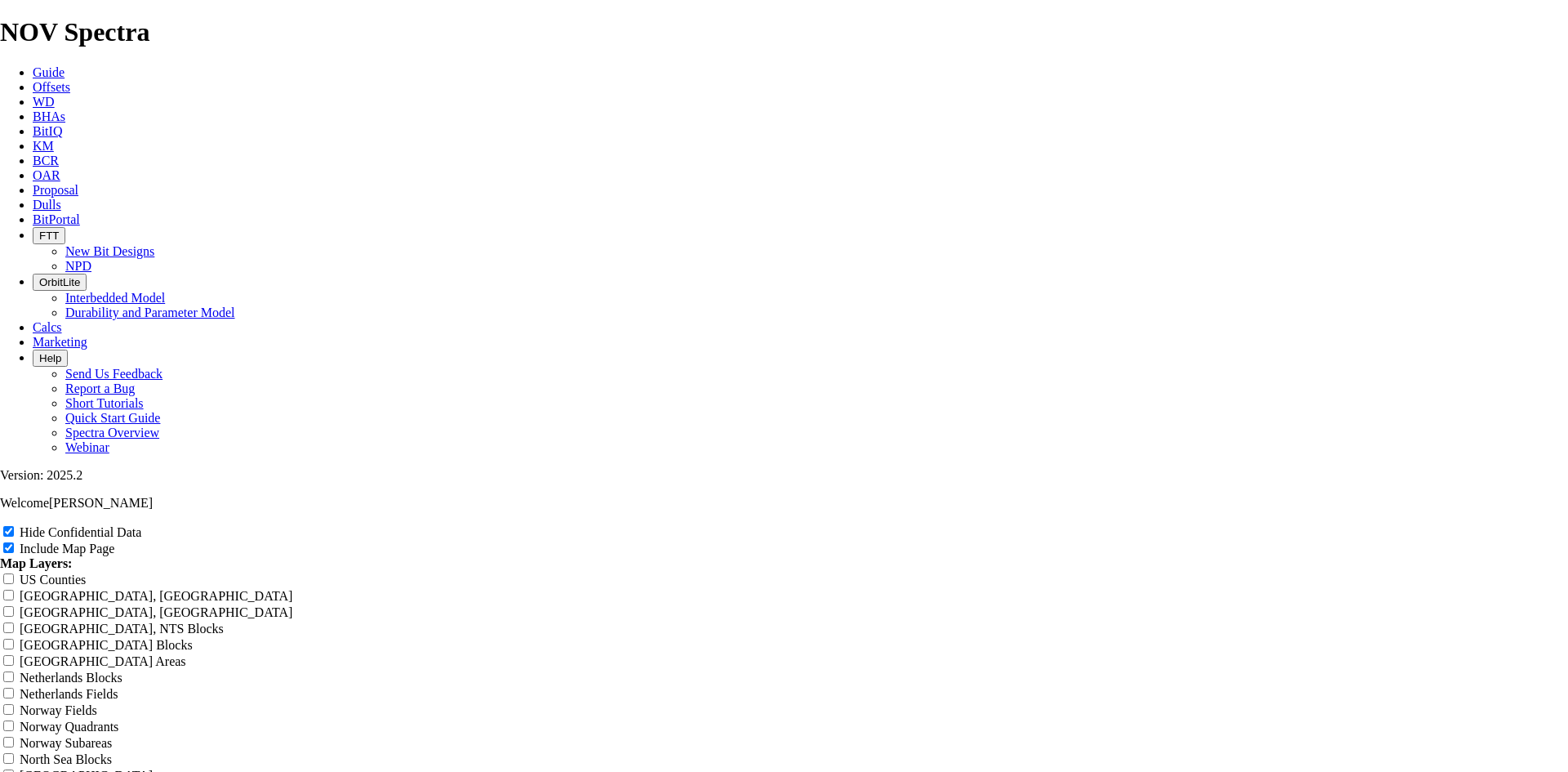
type input "8.7"
type input "8.75"
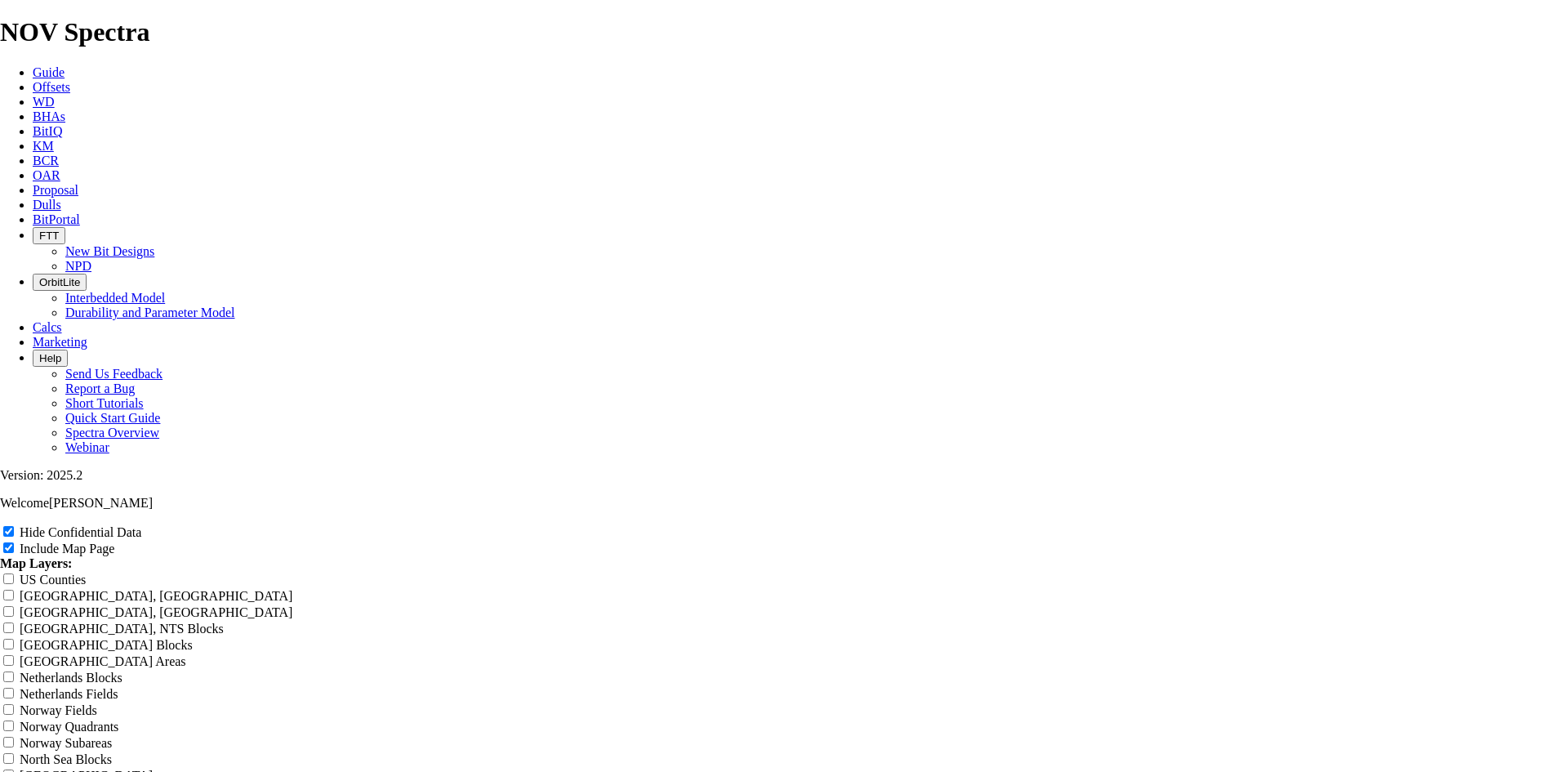
type input "8.75"
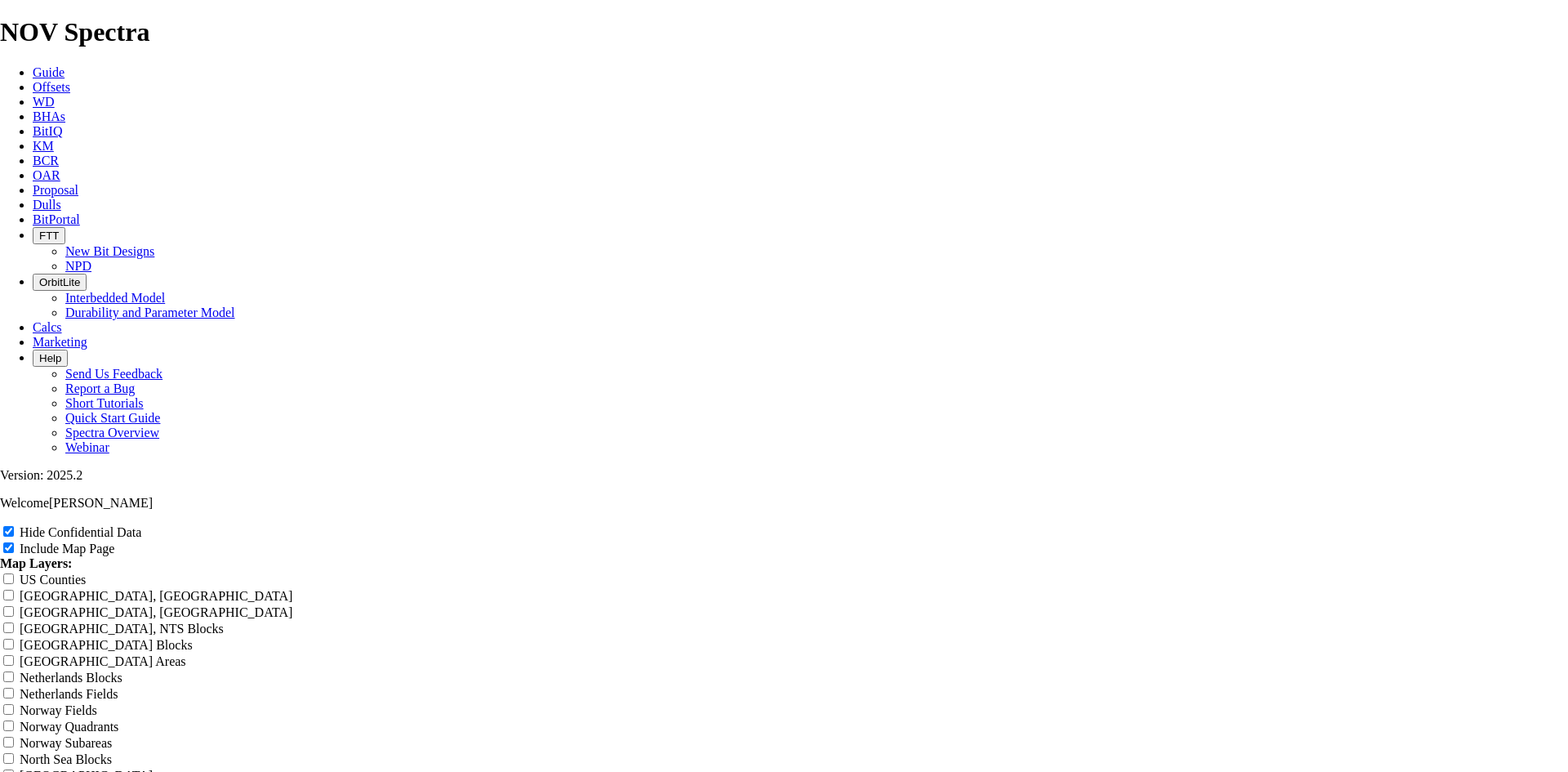
type input "8.75"
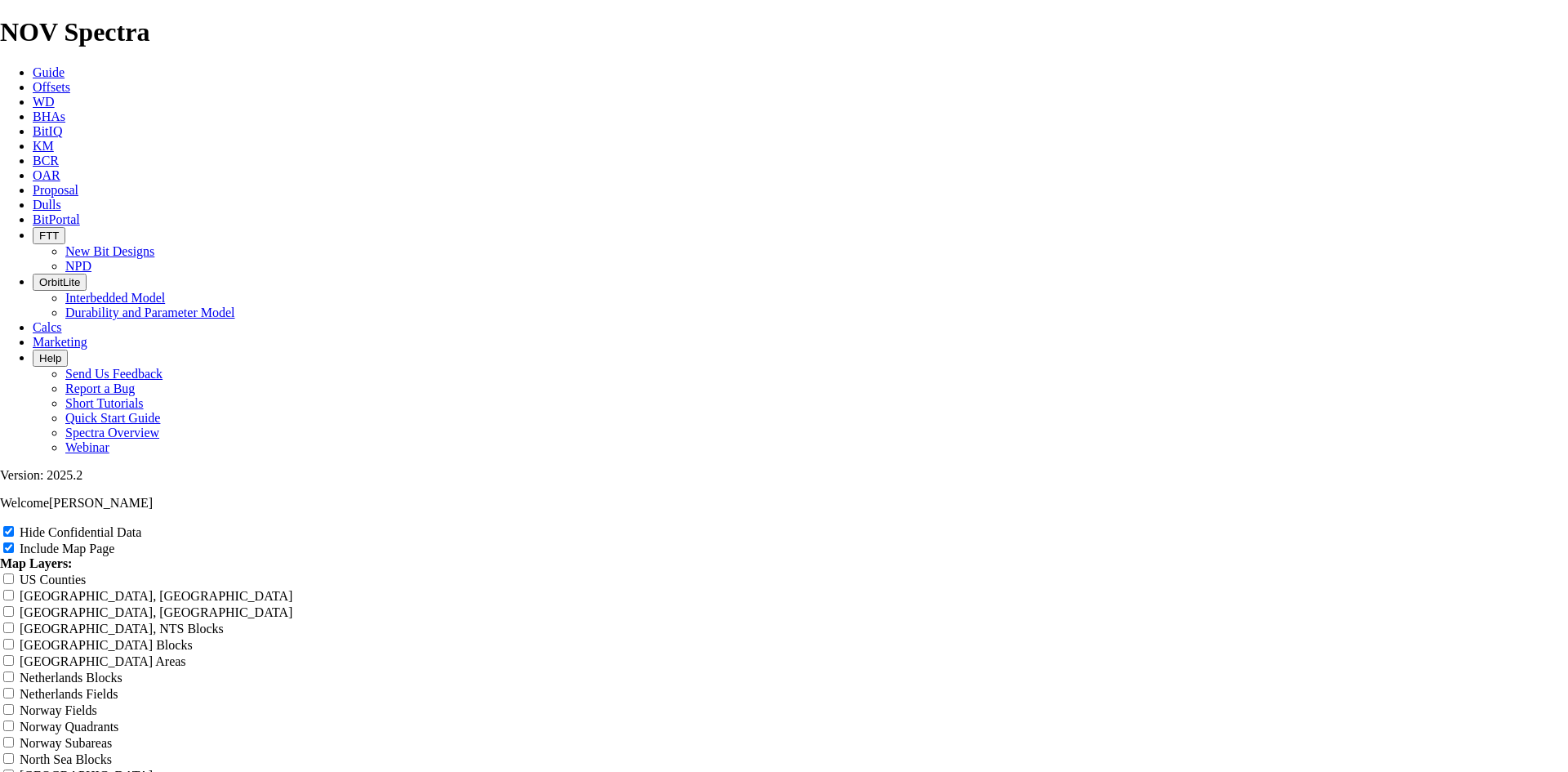
type input "8.75"
type input "8.75 T"
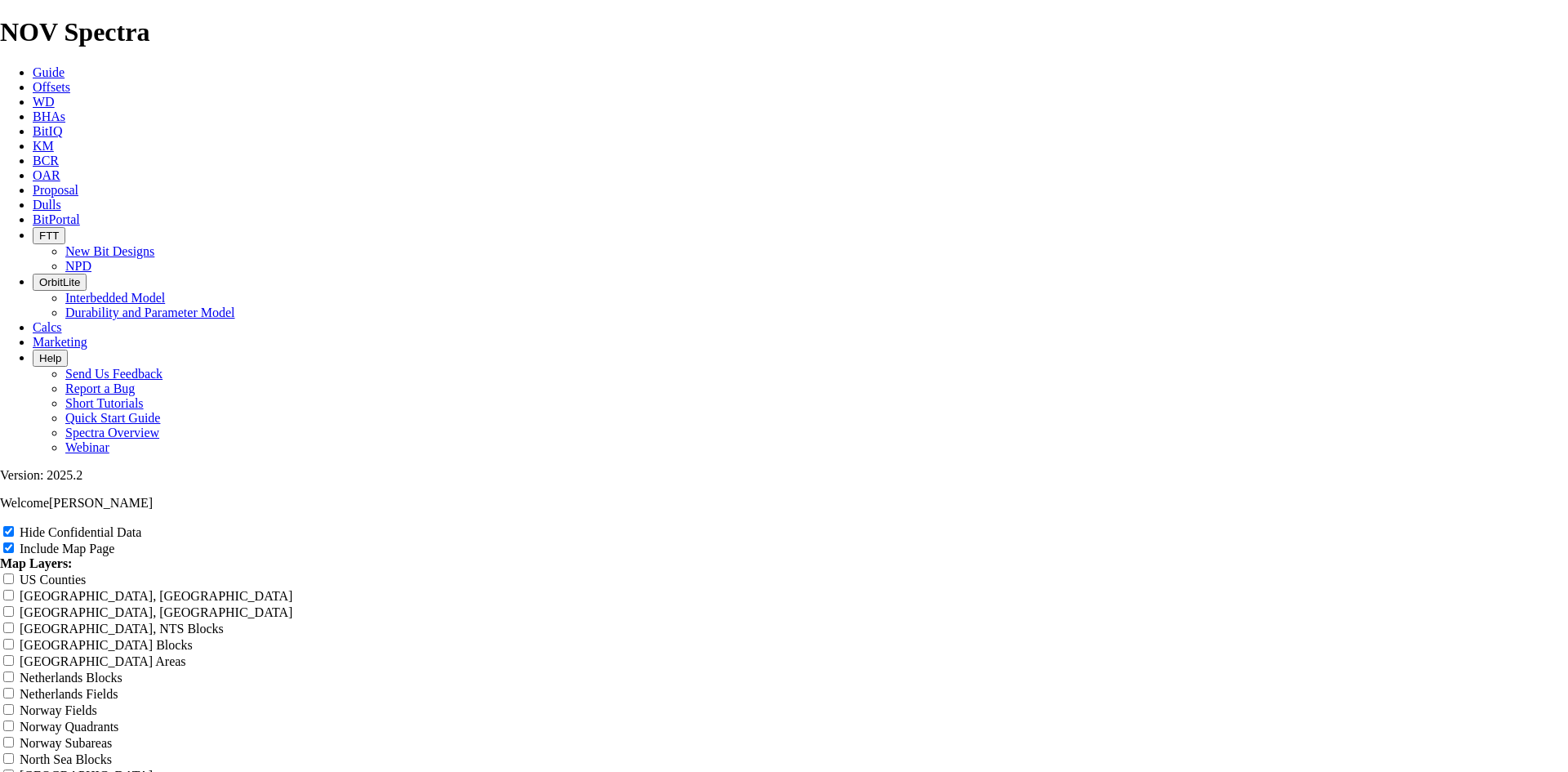
type input "8.75 T"
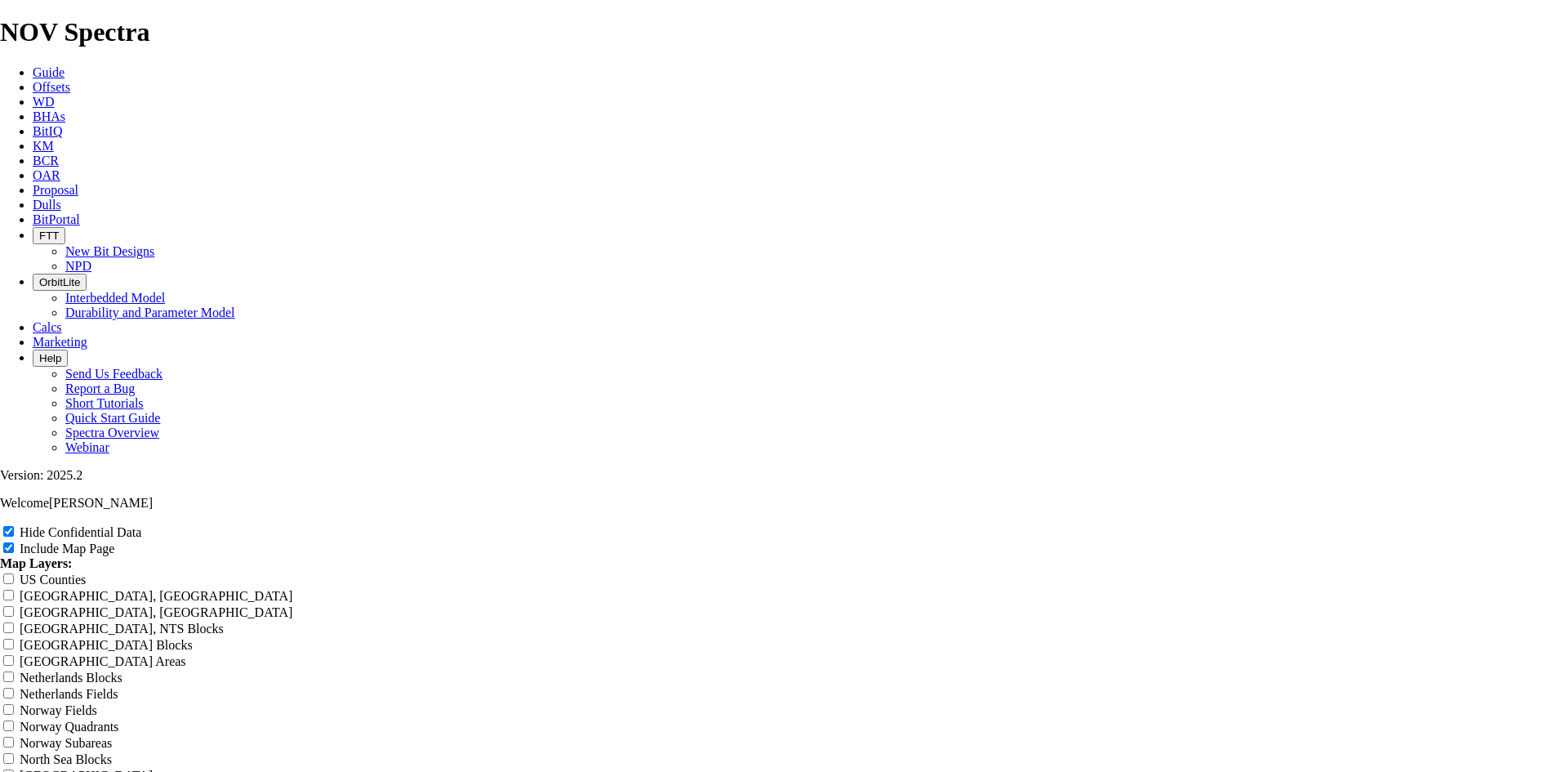
type input "8.75 T"
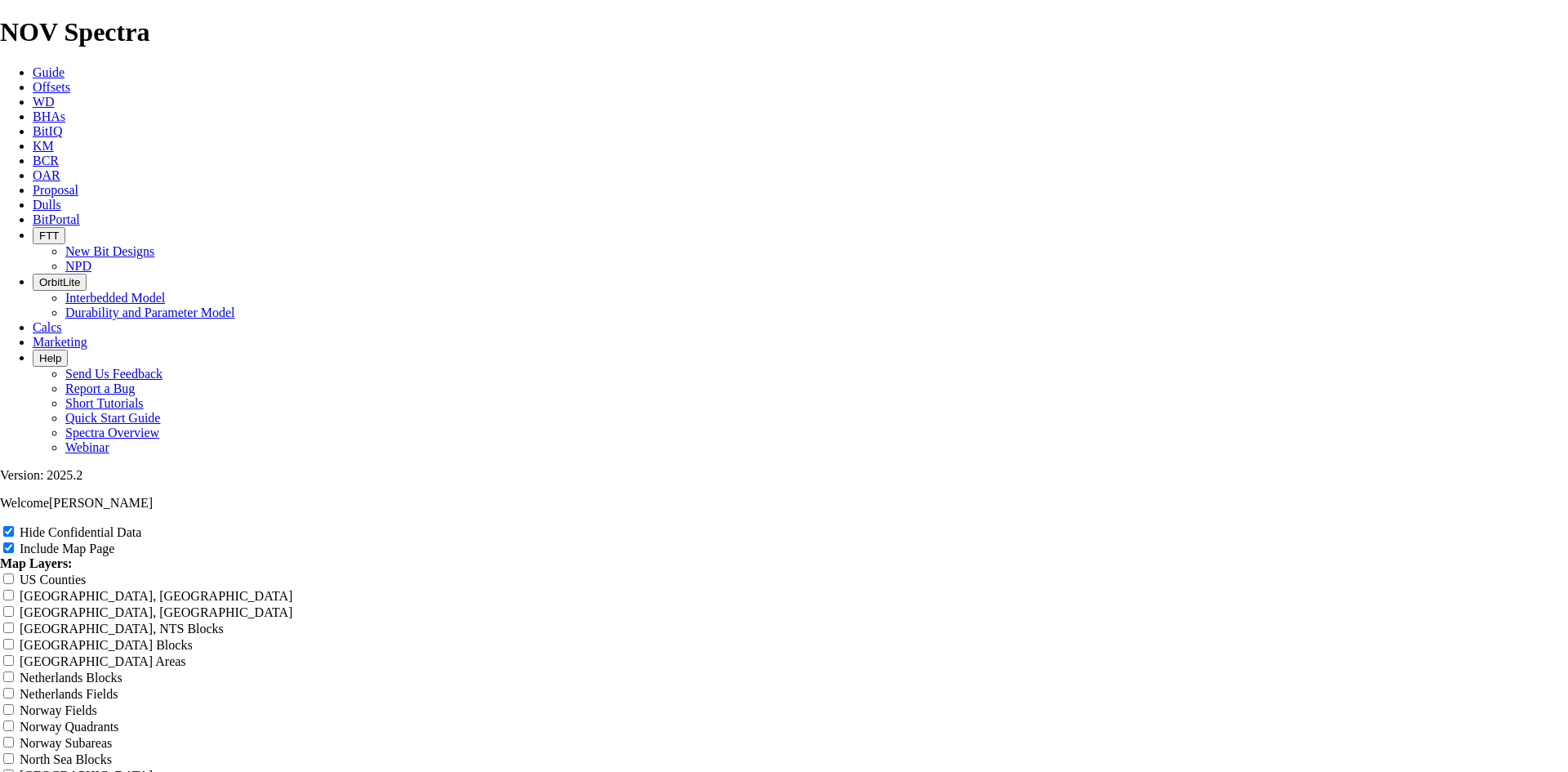
type input "8.75 T"
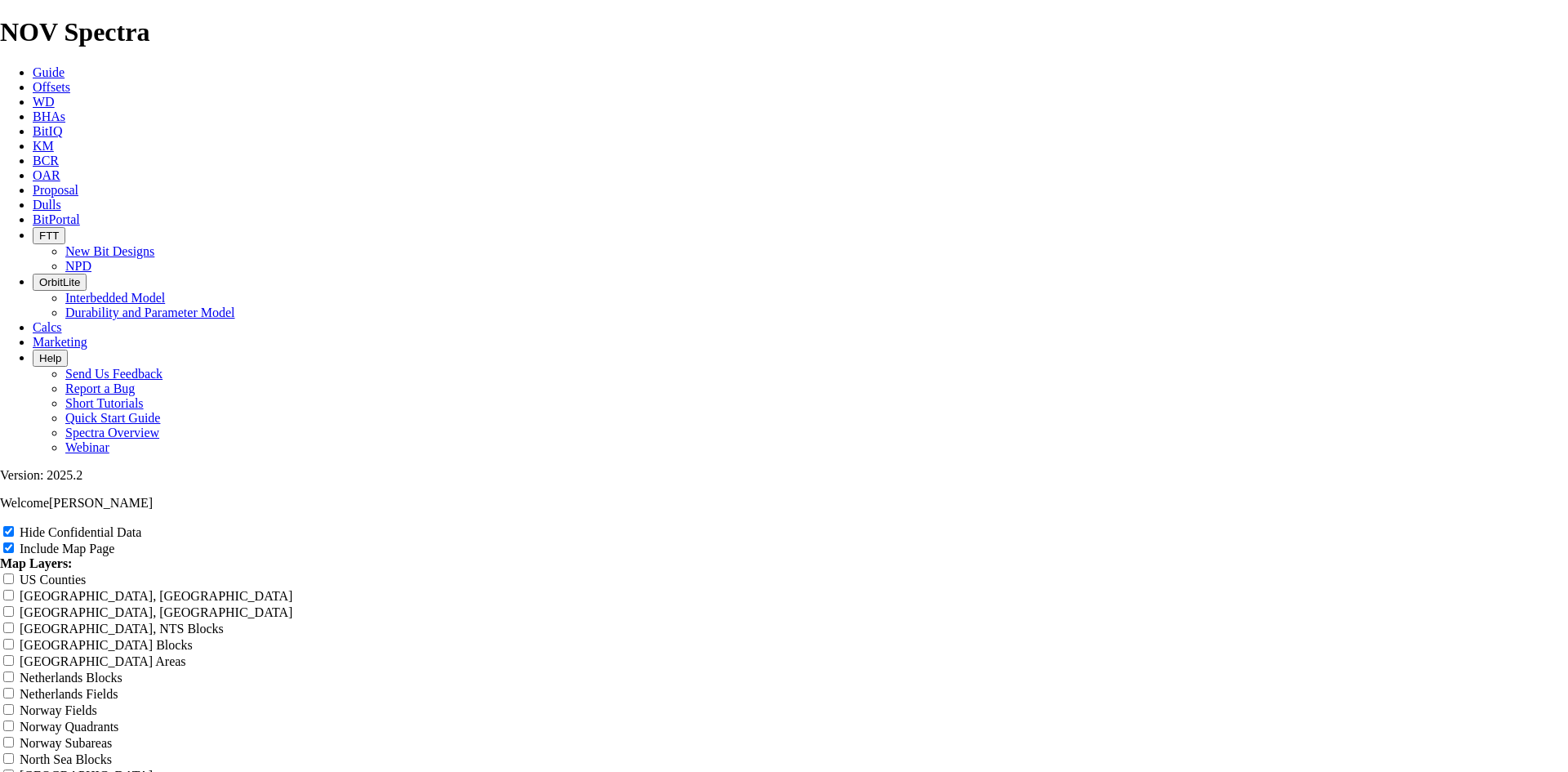
type input "8.75 TK"
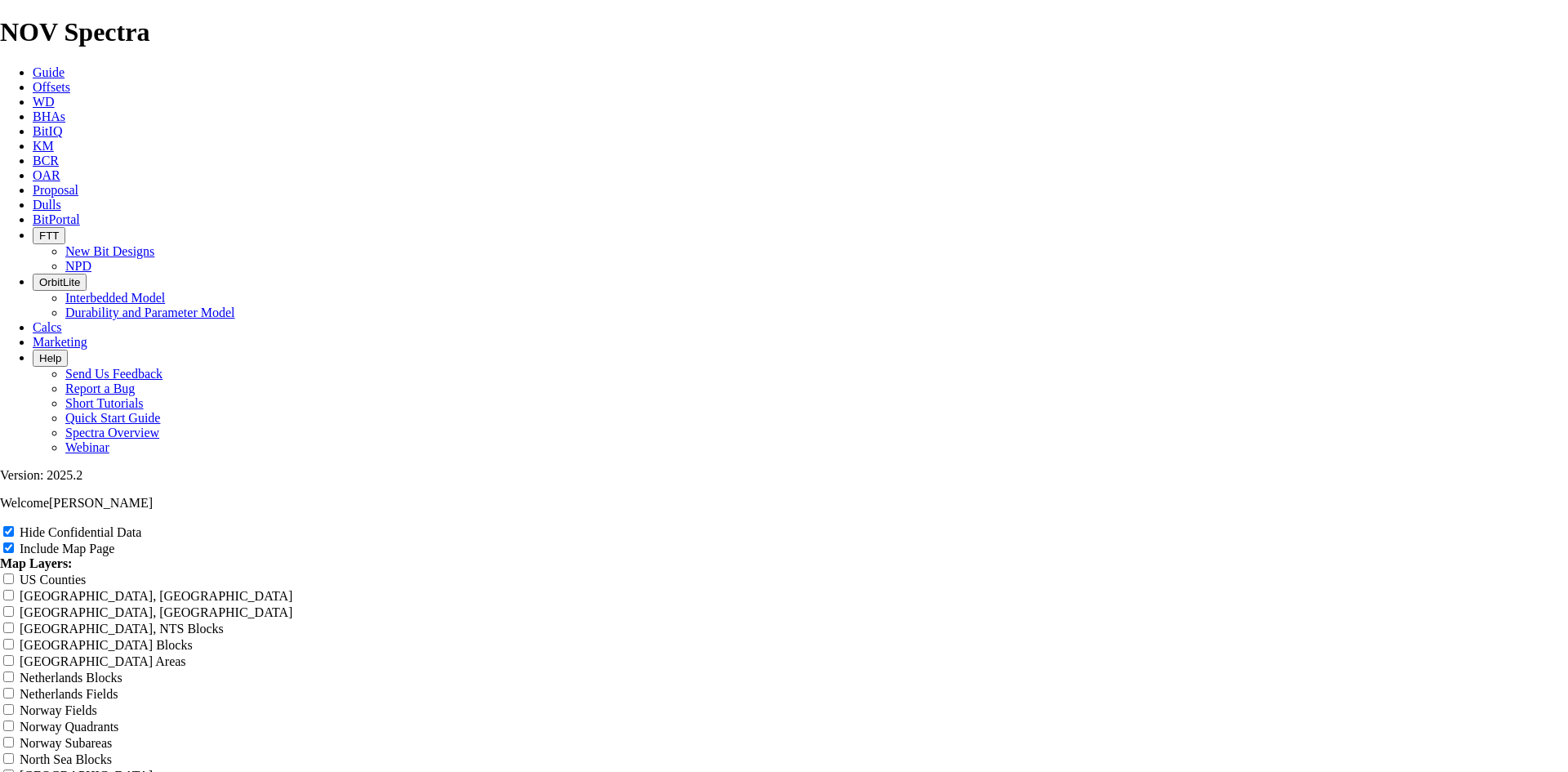
type input "8.75 TK"
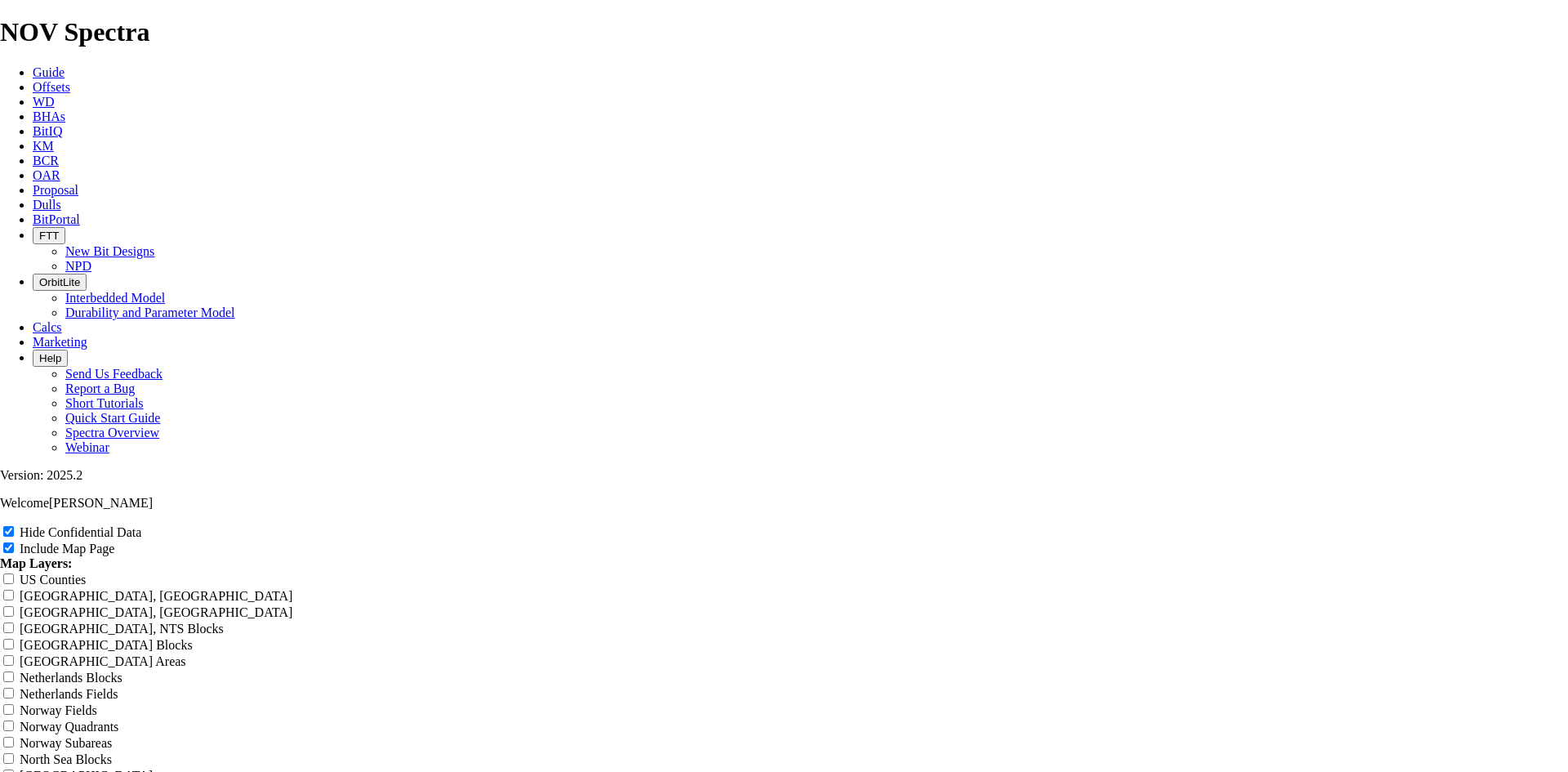
type input "8.75 TK"
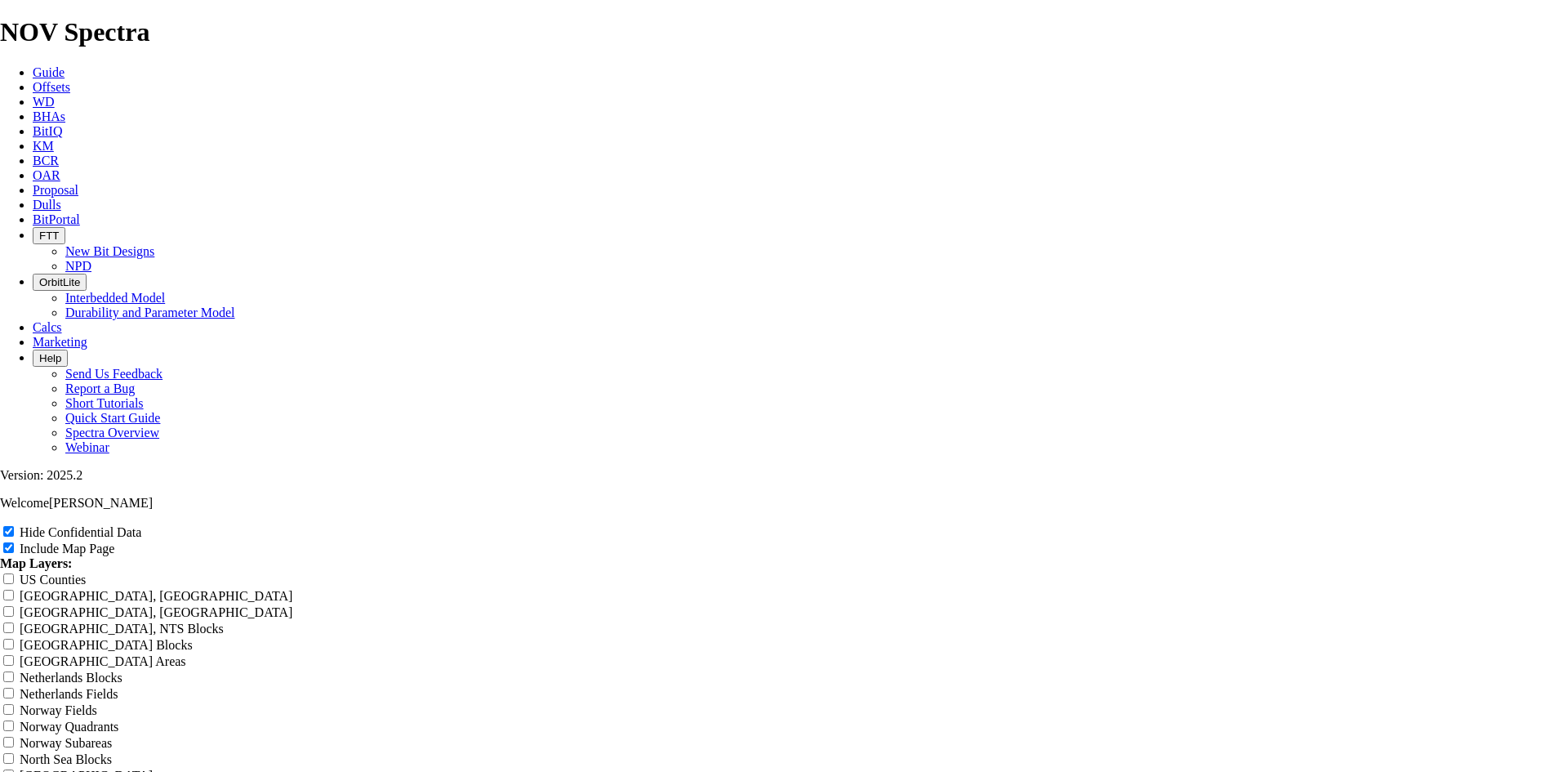
type input "8.75 TK"
type input "8.75 TKF"
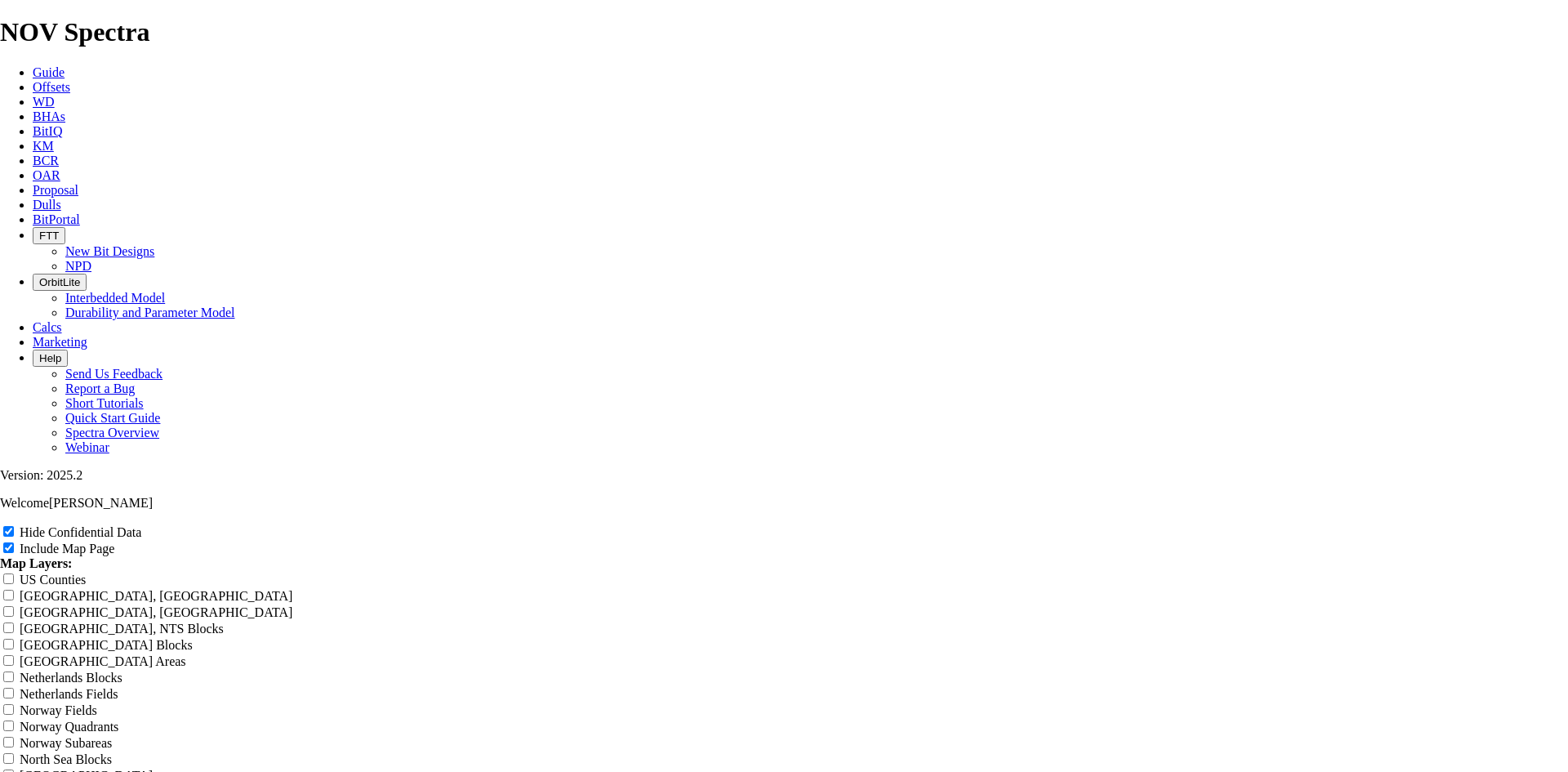
type input "8.75 TKF"
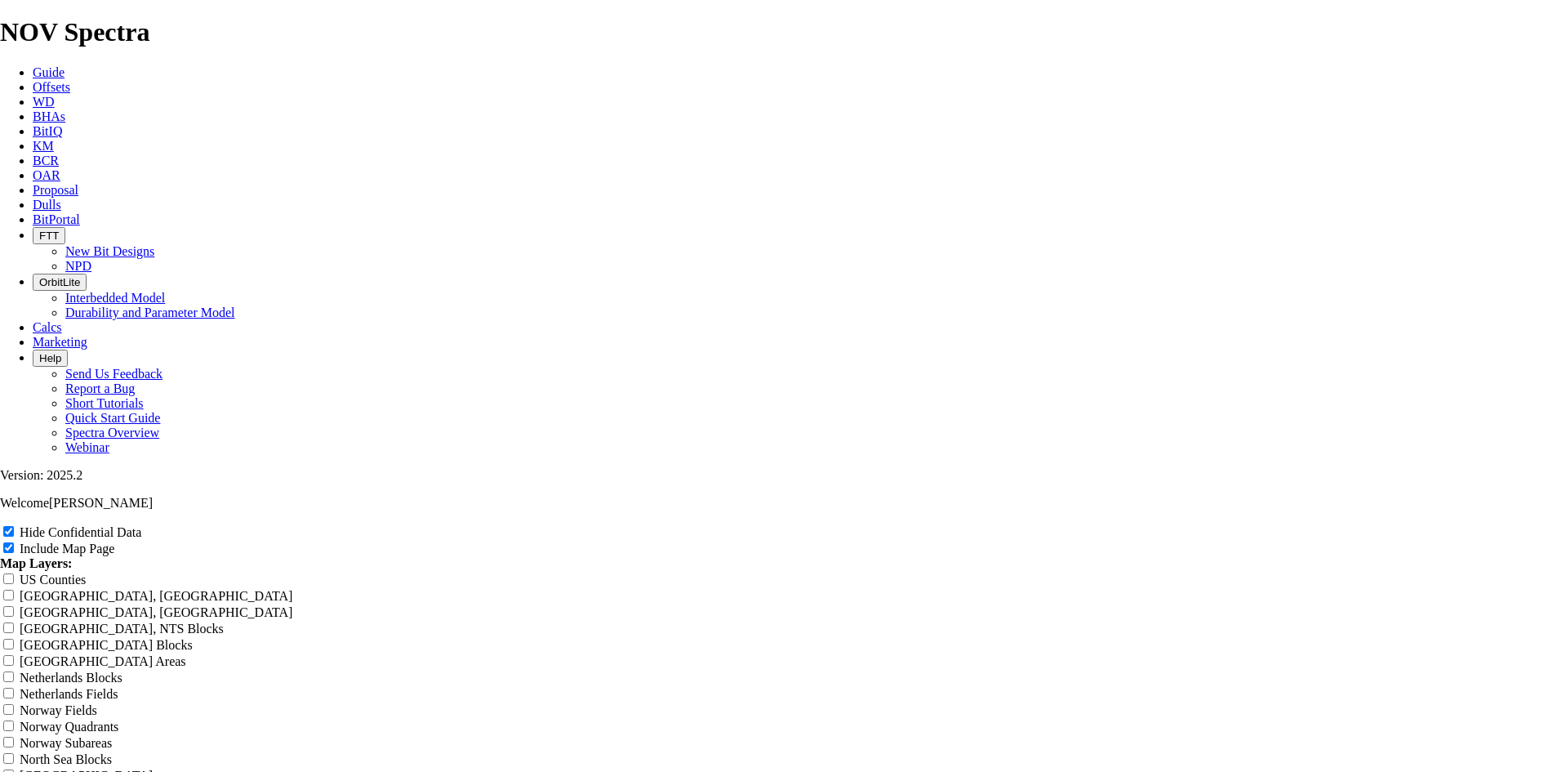
type input "8.75 TKF"
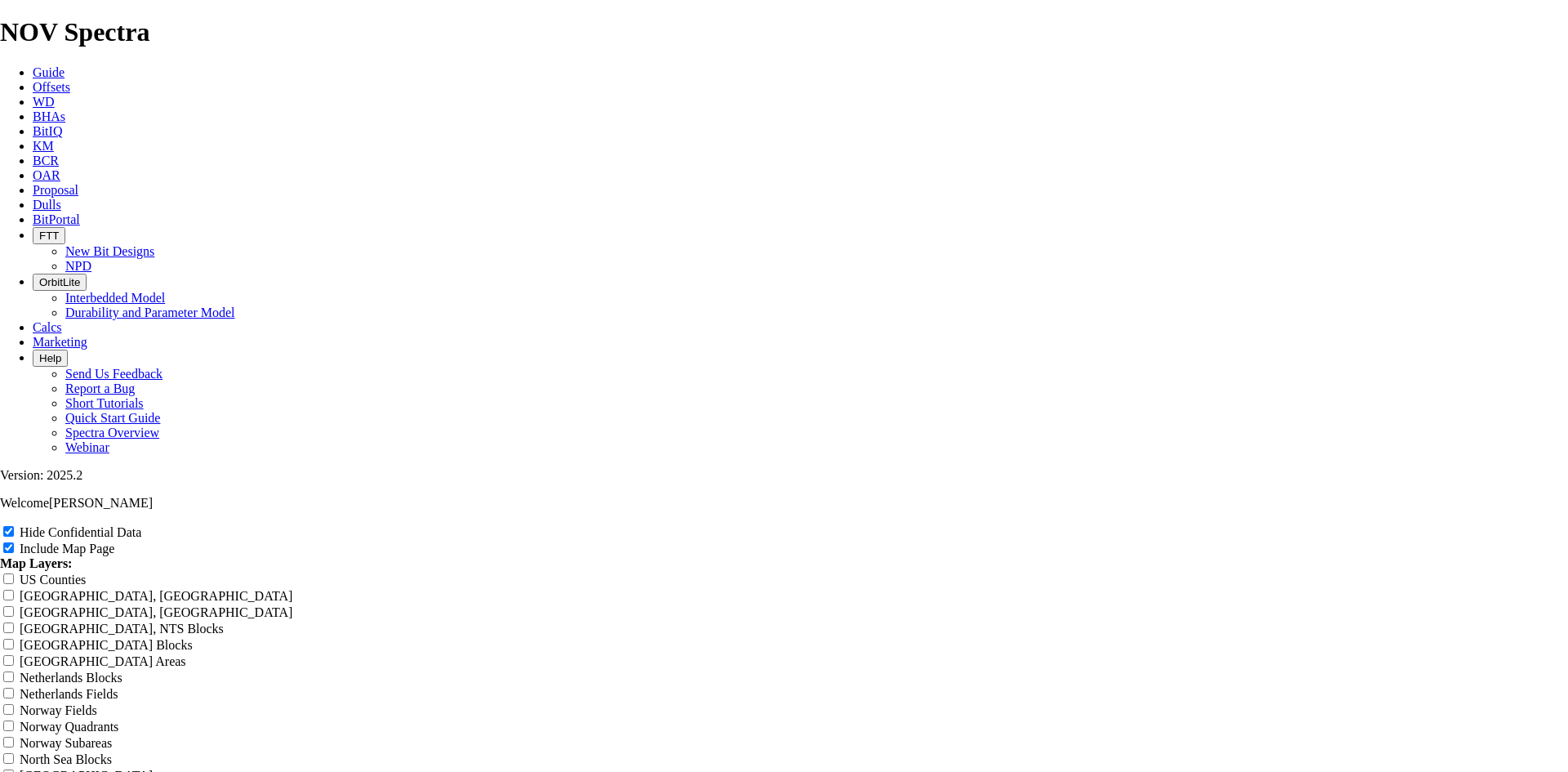
type input "8.75 TKF"
type input "8.75 TKF6"
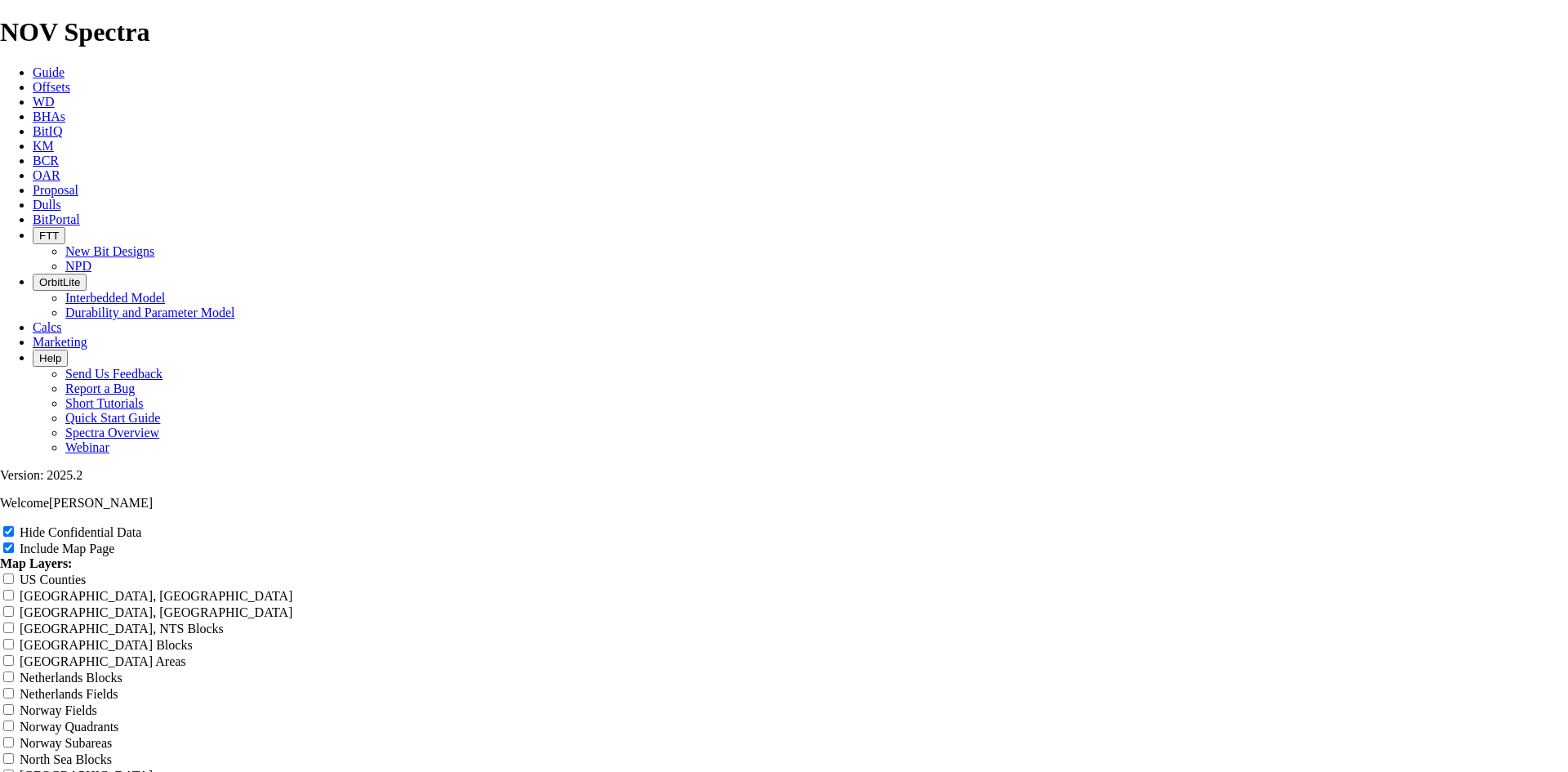
type input "8.75 TKF6"
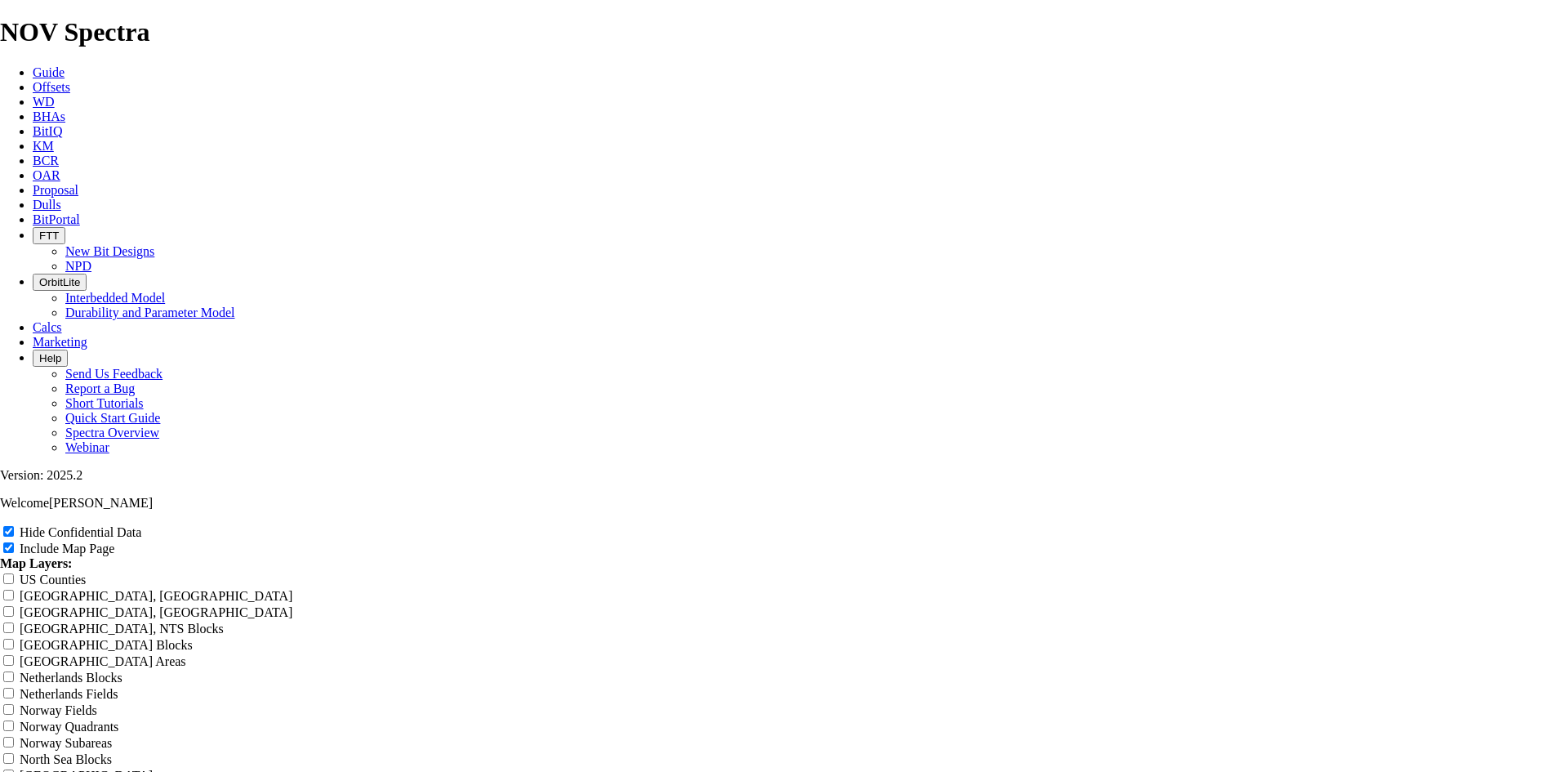
type input "8.75 TKF6"
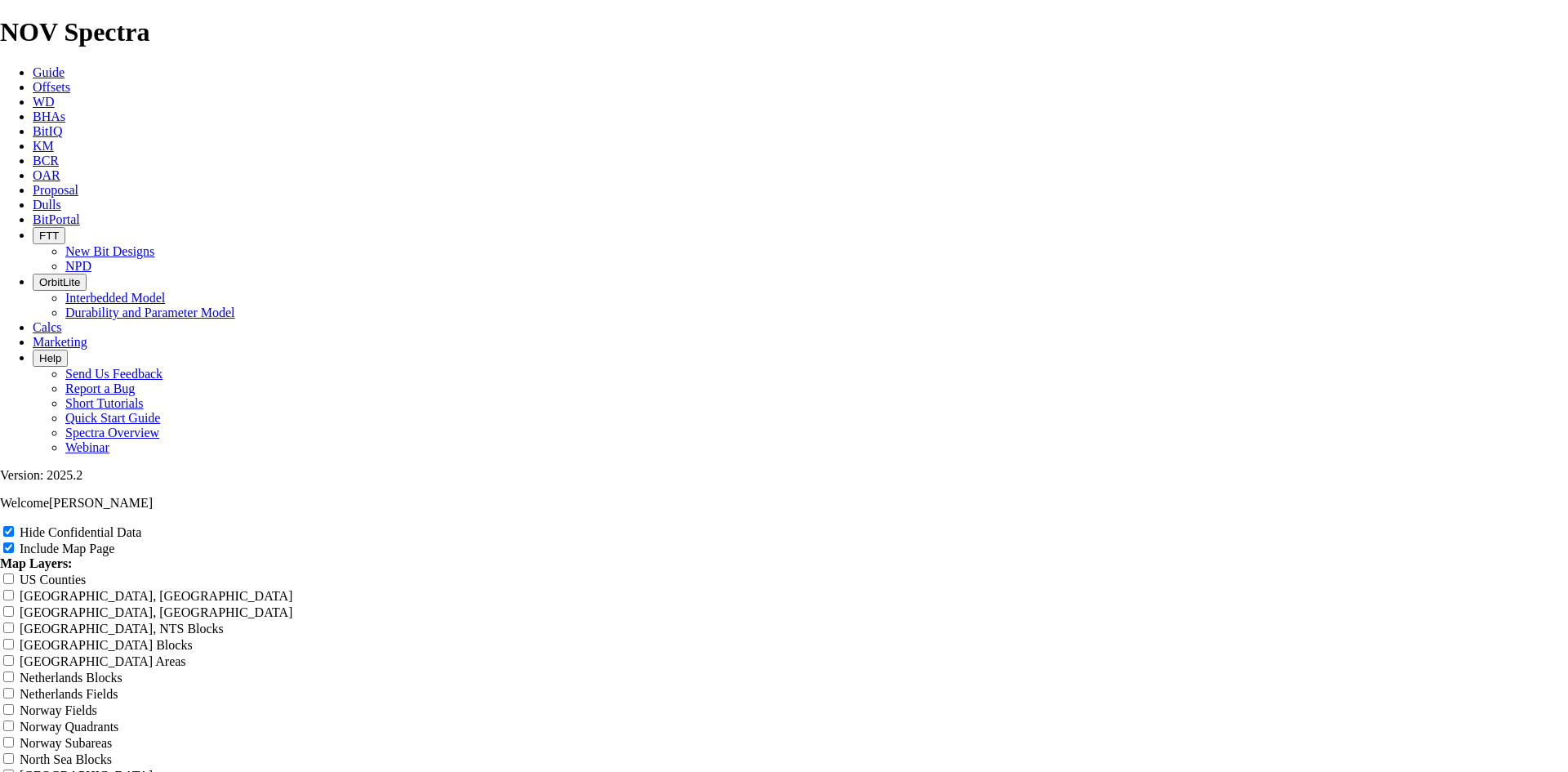
type input "8.75 TKF6"
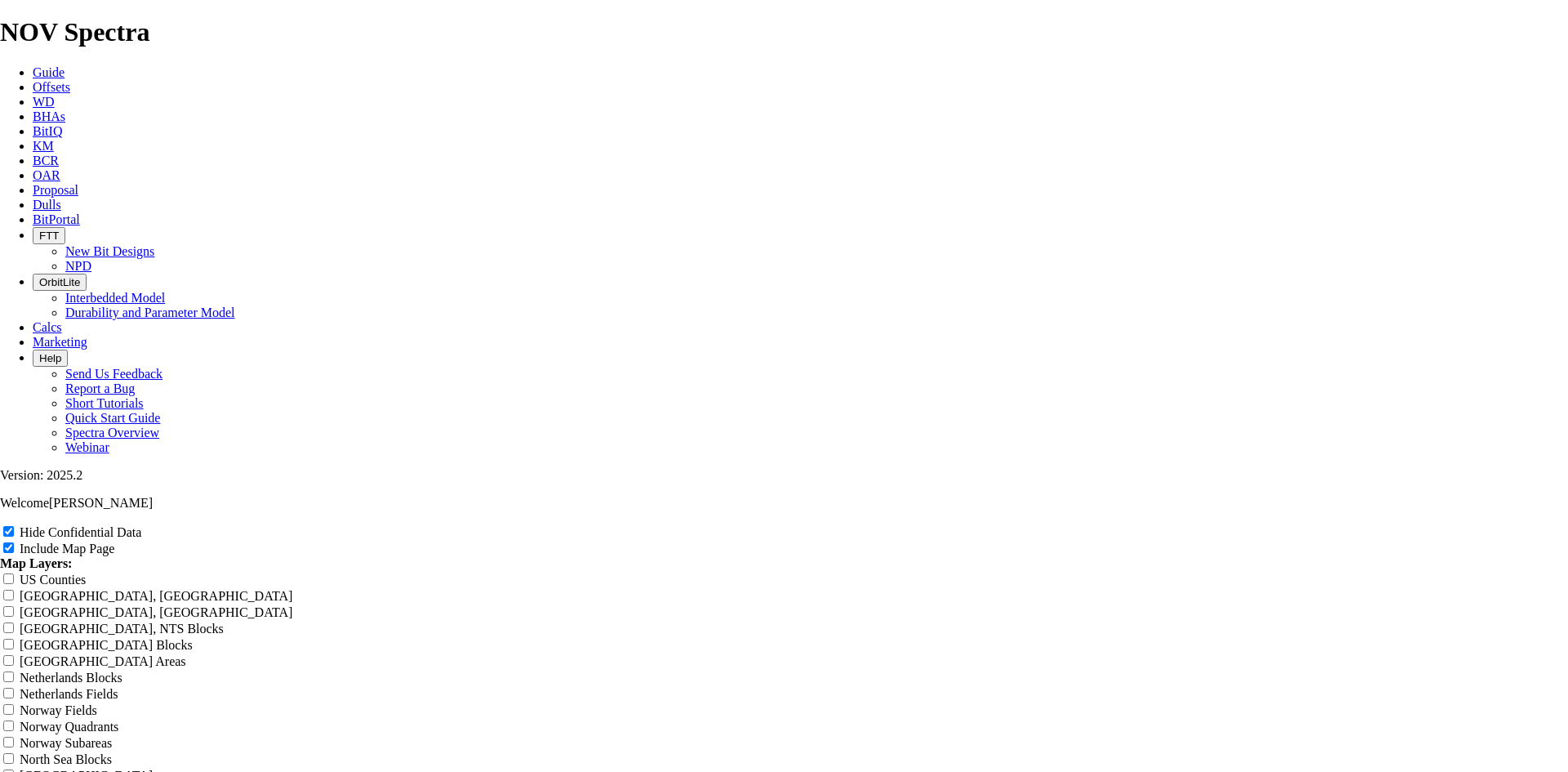
type input "8.75 TKF6"
type input "8.75 TKF66"
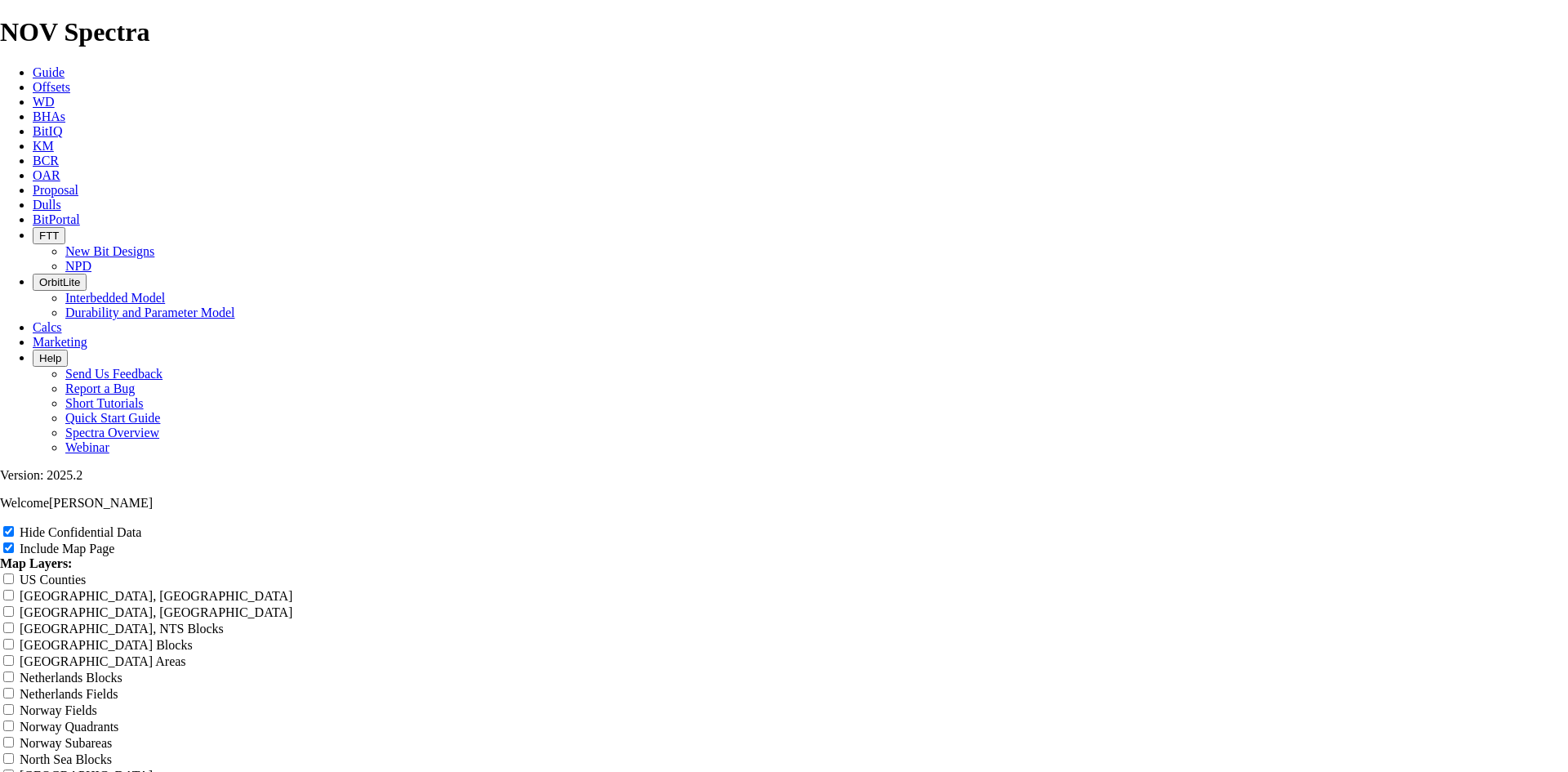
type input "8.75 TKF66"
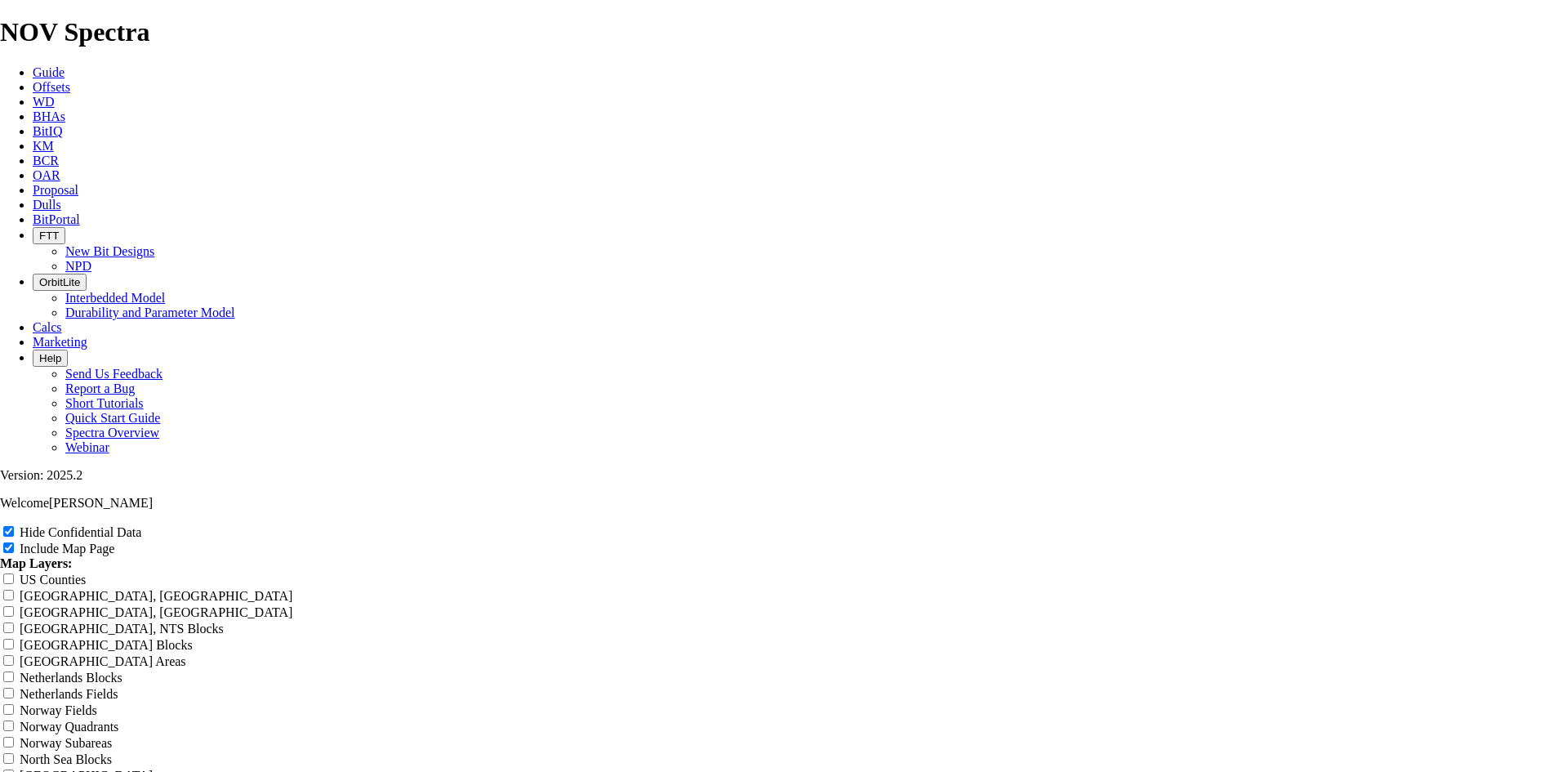
type input "8.75 TKF66"
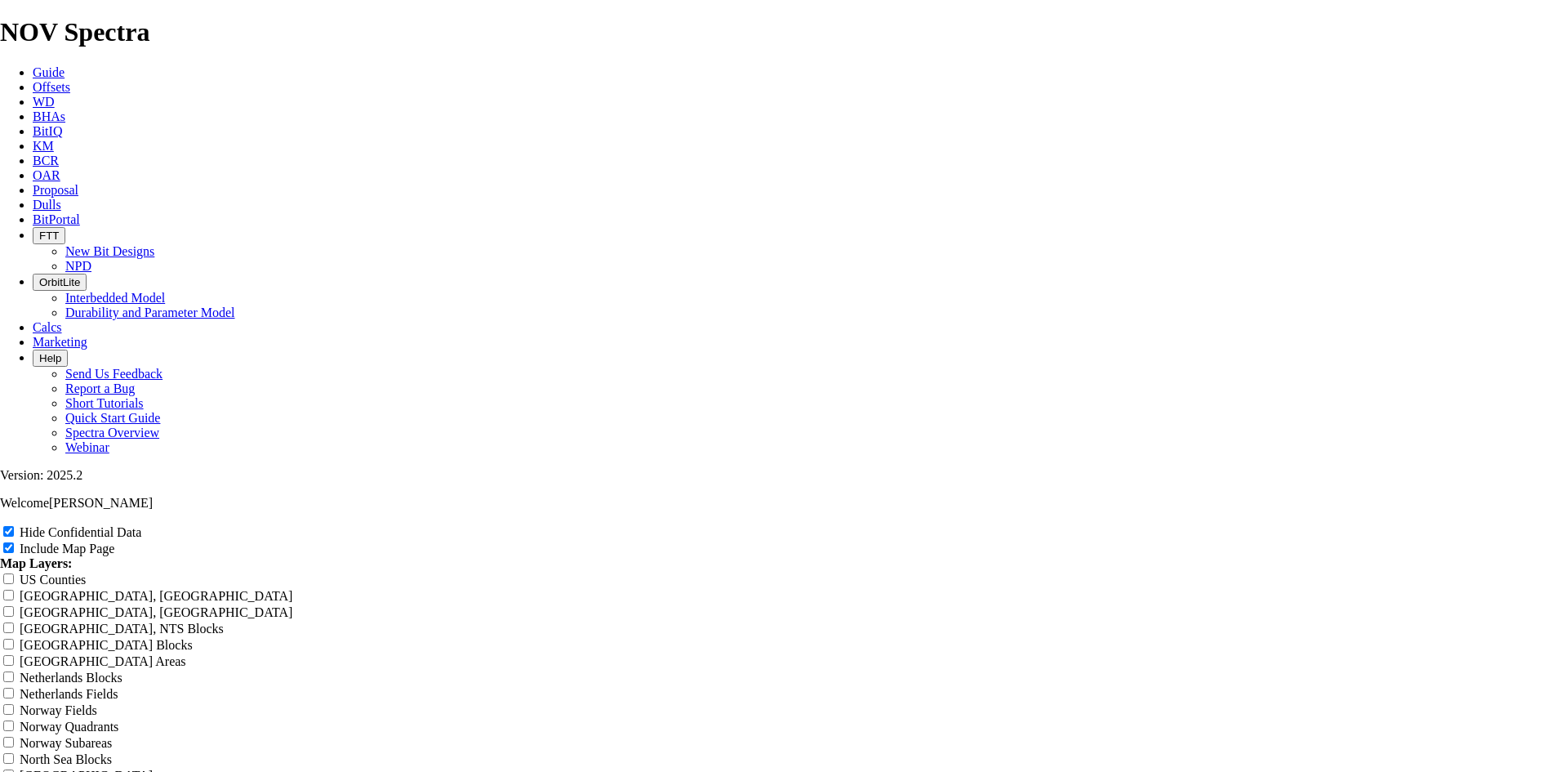
type input "8.75 TKF66"
type input "8.75 TKF66 Z"
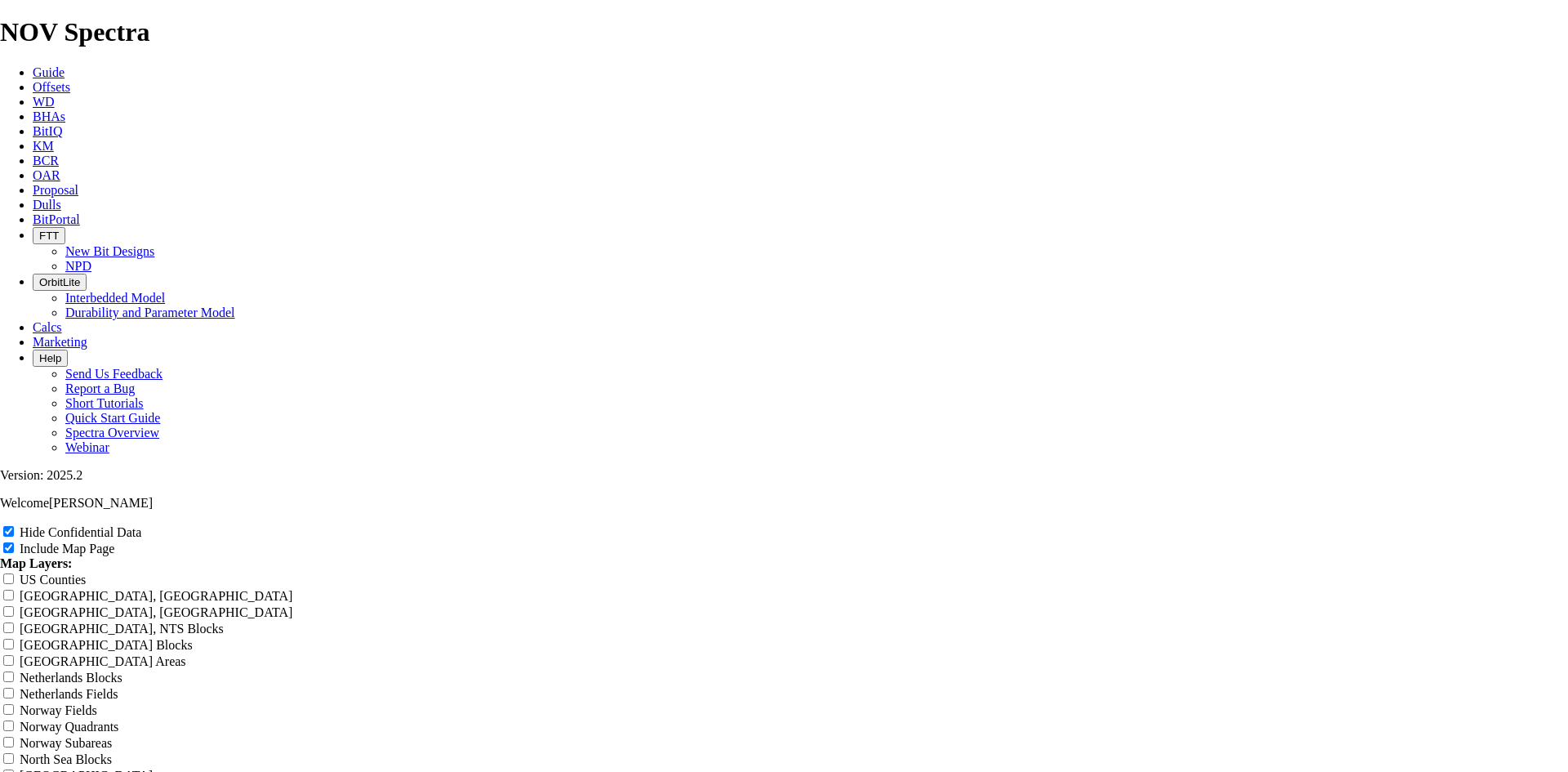
type input "8.75 TKF66 Z"
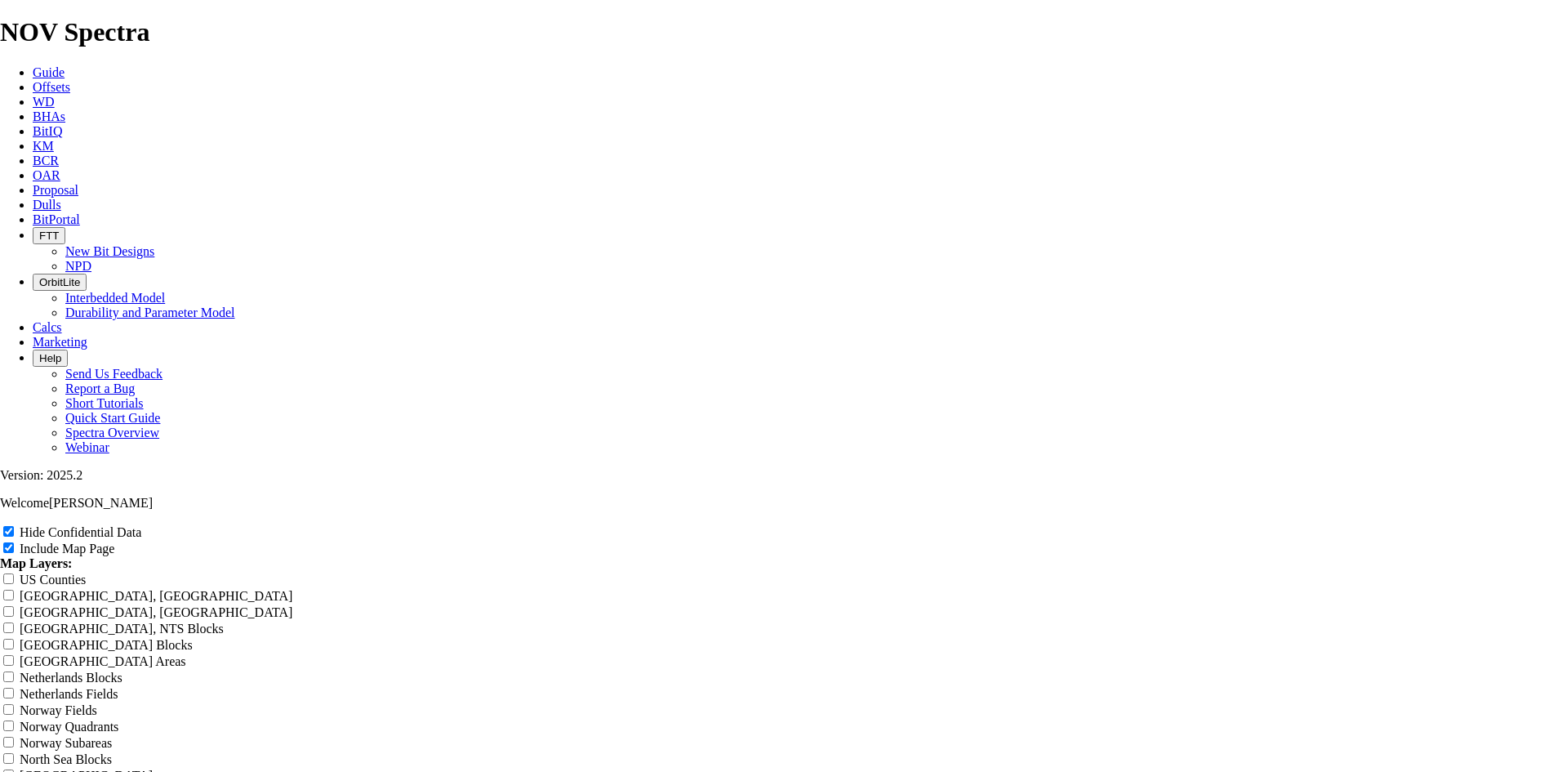
scroll to position [2042, 0]
drag, startPoint x: 897, startPoint y: 110, endPoint x: 516, endPoint y: 99, distance: 381.2
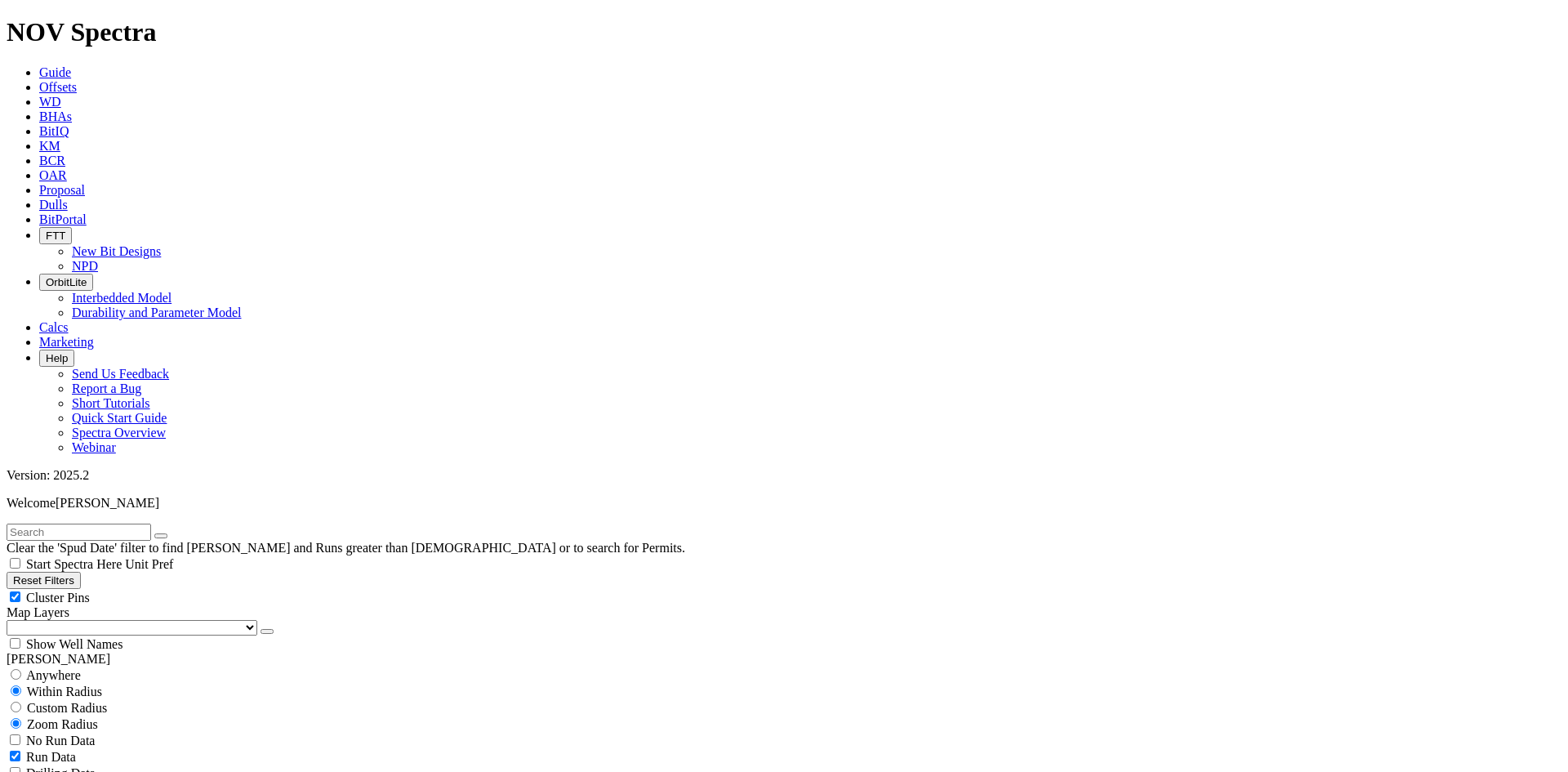
scroll to position [571, 0]
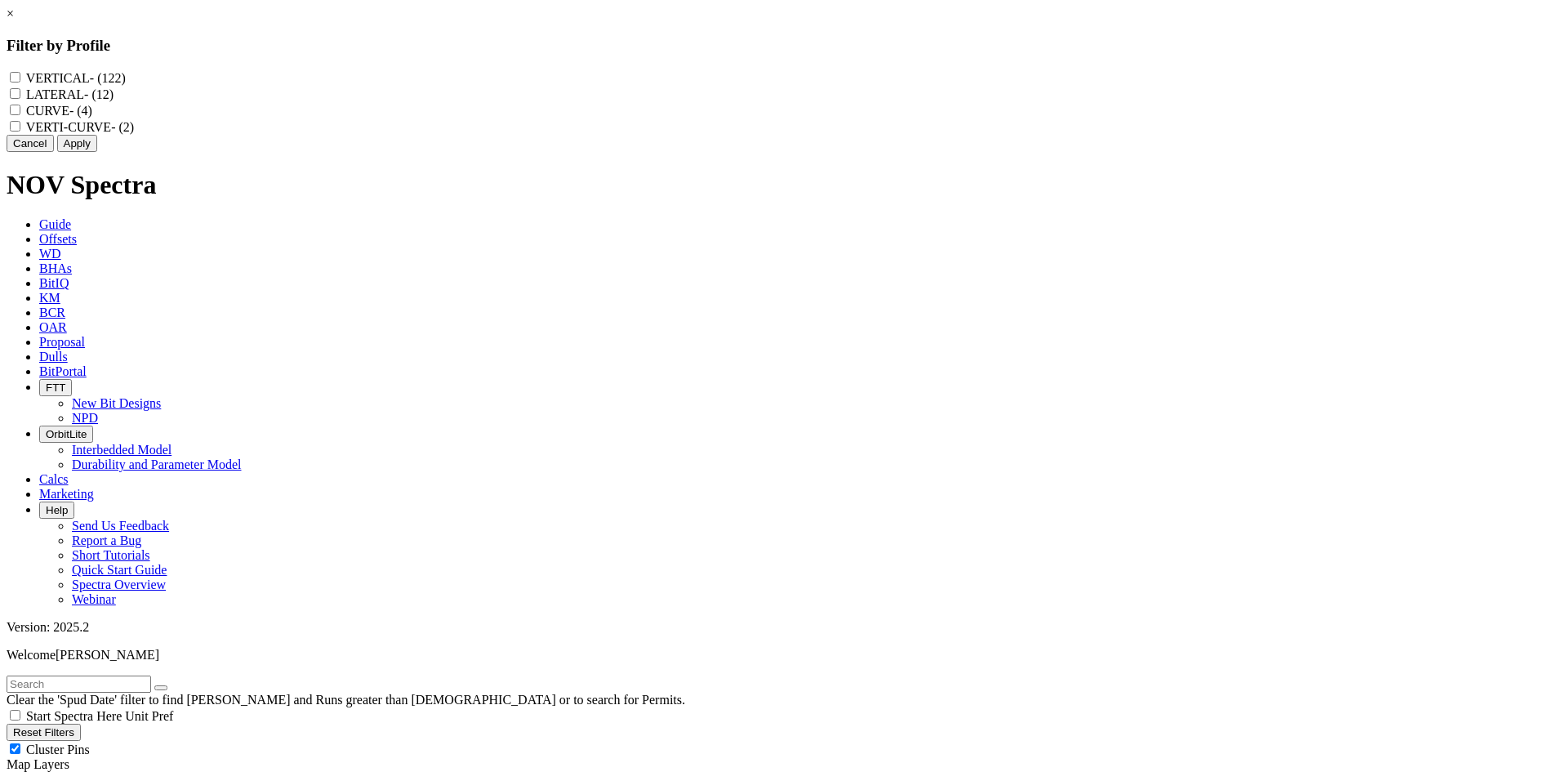
click at [126, 82] on label "VERTICAL - (122)" at bounding box center [76, 77] width 99 height 14
click at [20, 82] on input "VERTICAL - (122)" at bounding box center [15, 77] width 11 height 11
click at [98, 152] on button "Apply" at bounding box center [77, 143] width 40 height 17
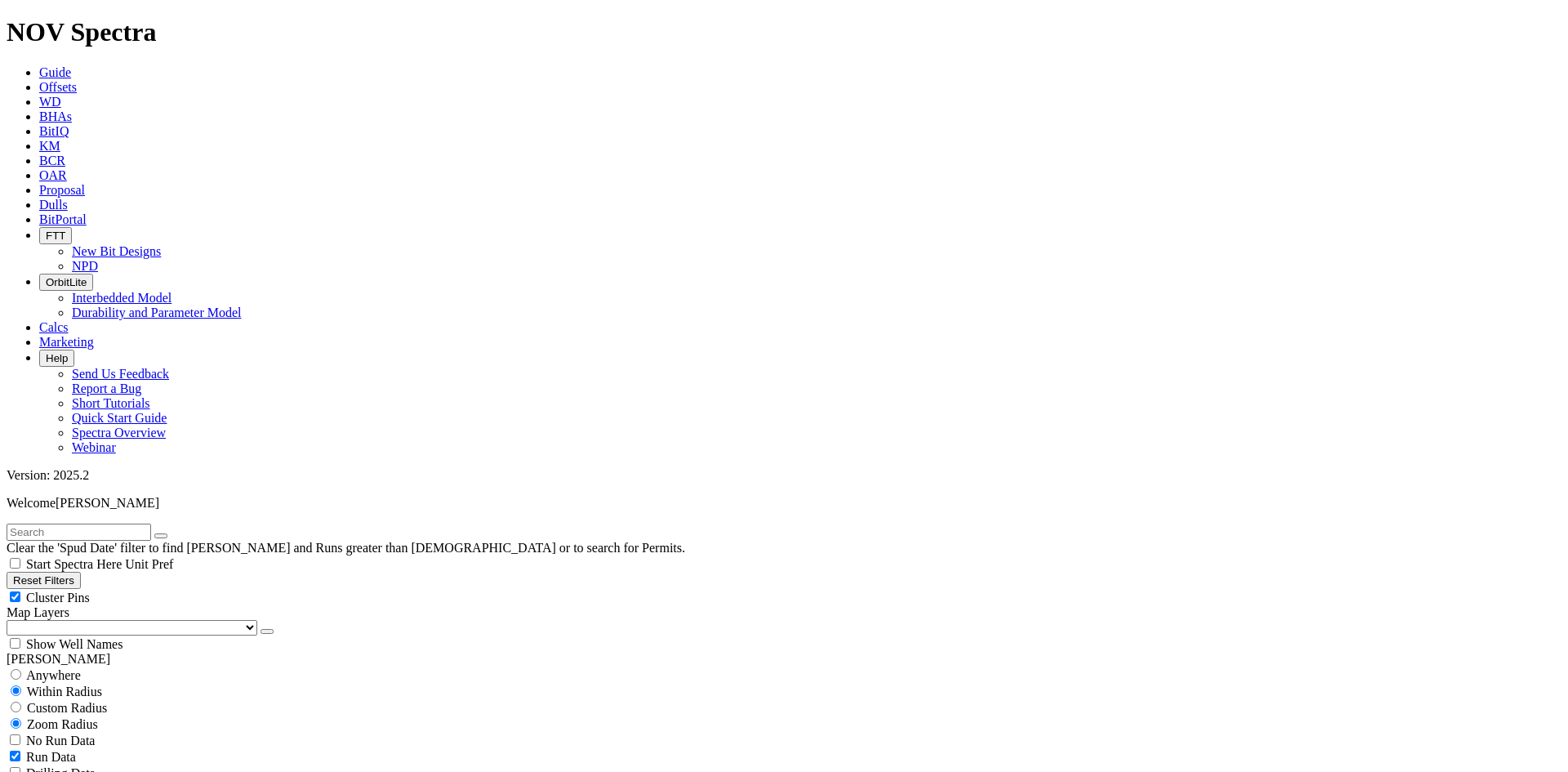
scroll to position [1062, 0]
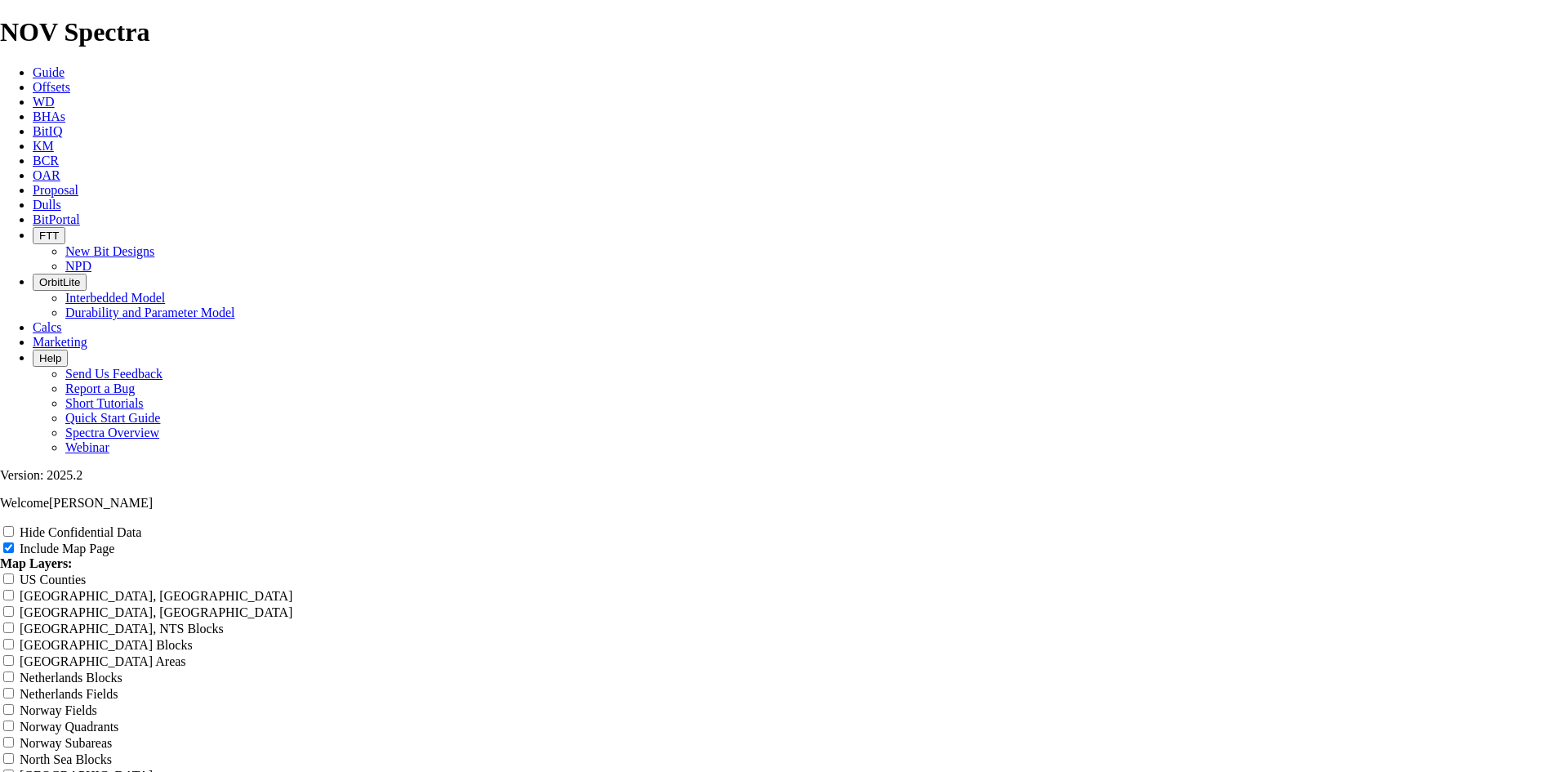
click at [141, 525] on label "Hide Confidential Data" at bounding box center [79, 531] width 121 height 14
click at [14, 526] on input "Hide Confidential Data" at bounding box center [9, 531] width 11 height 11
drag, startPoint x: 917, startPoint y: 110, endPoint x: 474, endPoint y: 108, distance: 443.0
paste input "8.75 TKF66 ZA offsets Lea county"
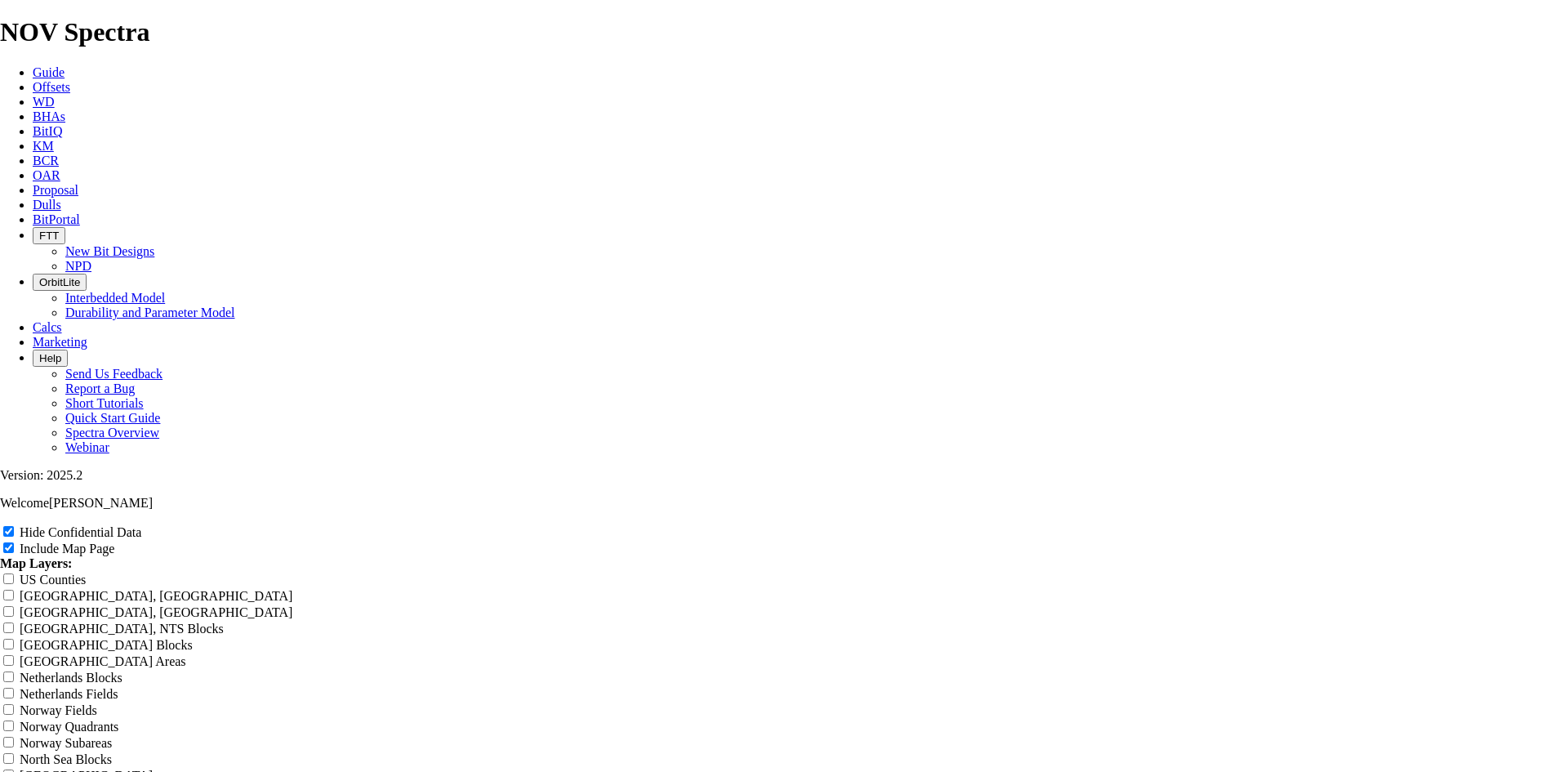
scroll to position [1714, 0]
